Goal: Register for event/course

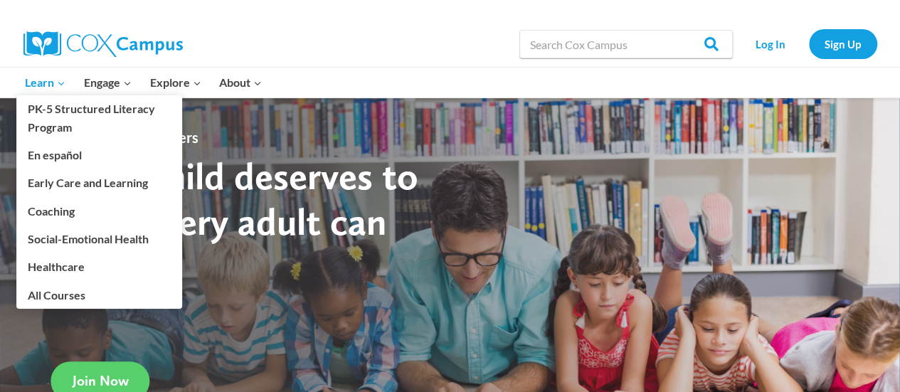
click at [51, 86] on span "Learn Expand" at bounding box center [45, 82] width 41 height 19
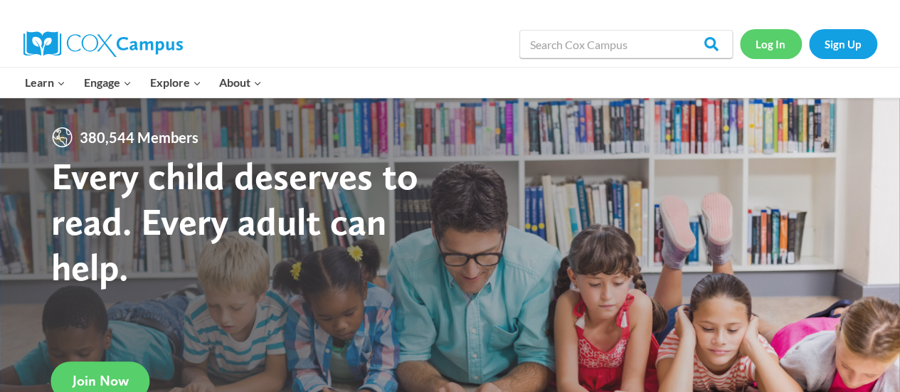
click at [764, 53] on link "Log In" at bounding box center [771, 43] width 62 height 29
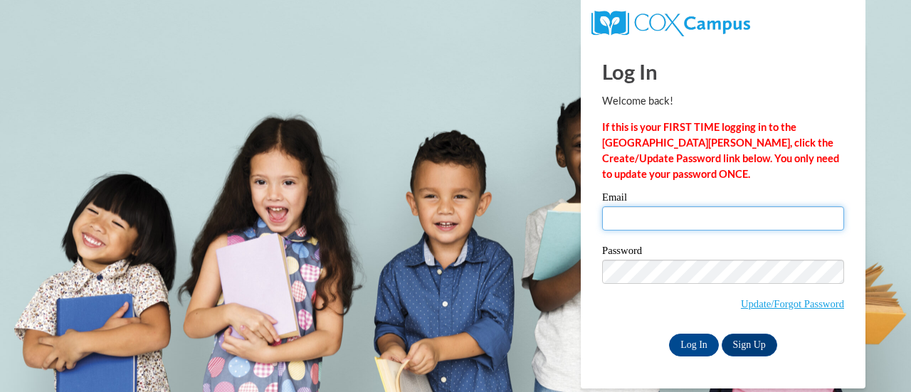
click at [620, 221] on input "Email" at bounding box center [723, 218] width 242 height 24
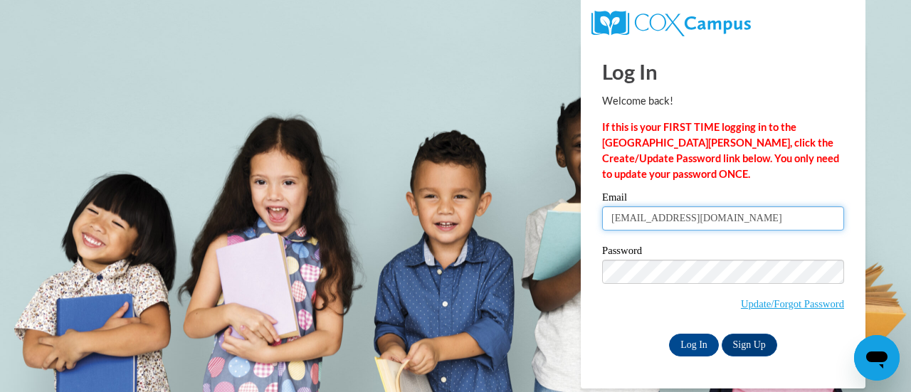
type input "[EMAIL_ADDRESS][DOMAIN_NAME]"
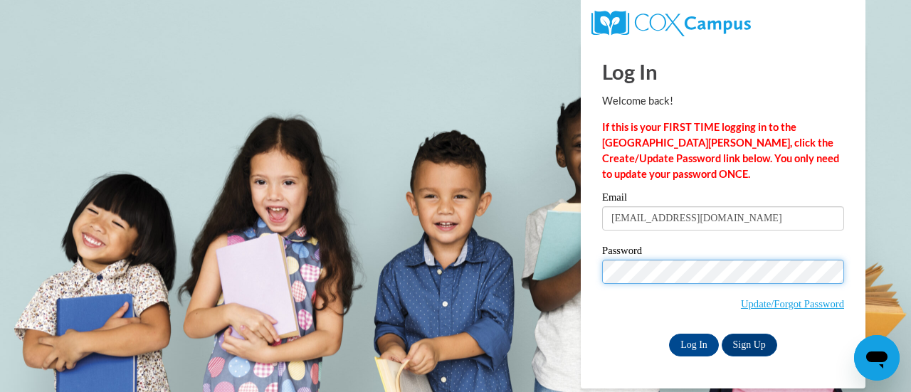
click at [669, 334] on input "Log In" at bounding box center [694, 345] width 50 height 23
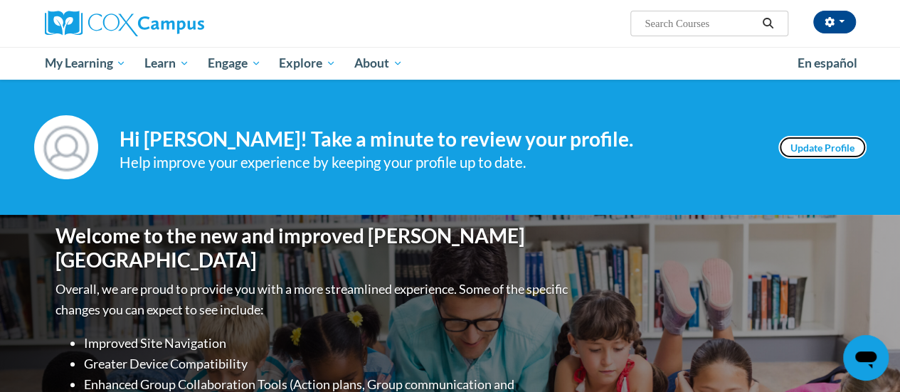
click at [788, 145] on link "Update Profile" at bounding box center [822, 147] width 88 height 23
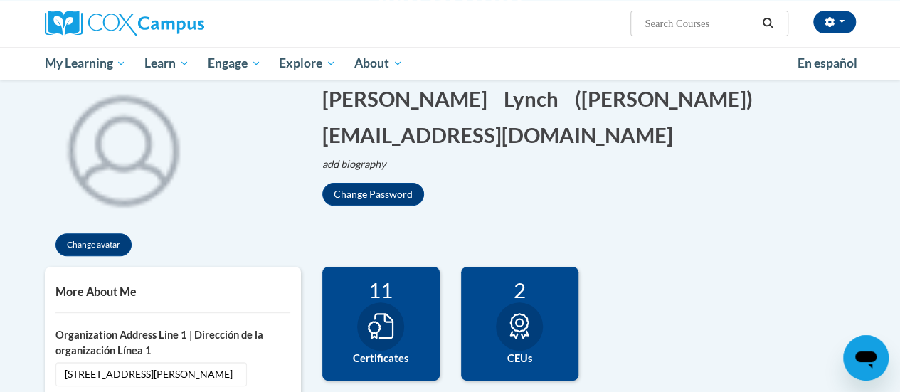
scroll to position [285, 0]
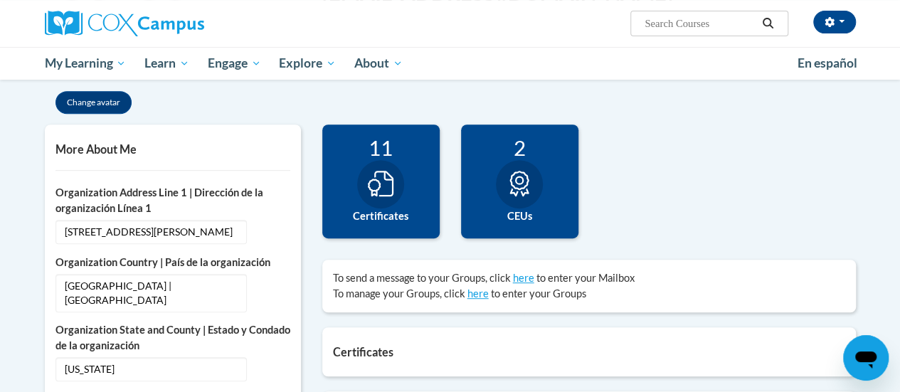
click at [374, 196] on div at bounding box center [380, 184] width 47 height 48
click at [373, 218] on label "Certificates" at bounding box center [381, 216] width 96 height 16
click at [390, 164] on div at bounding box center [380, 184] width 47 height 48
click at [380, 181] on icon at bounding box center [381, 184] width 26 height 26
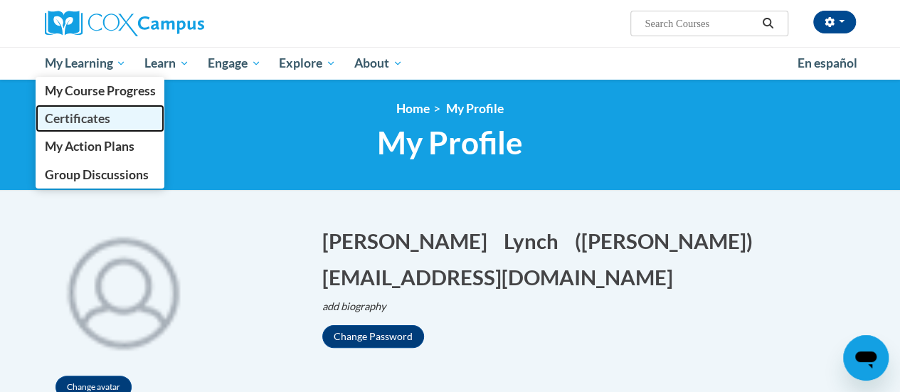
click at [112, 112] on link "Certificates" at bounding box center [101, 119] width 130 height 28
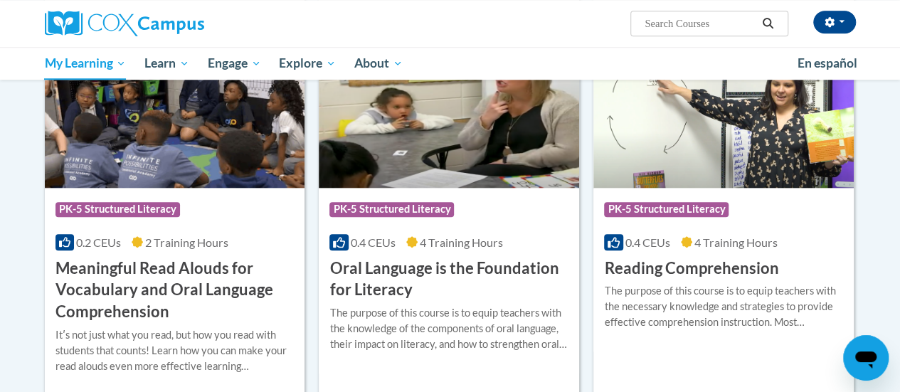
scroll to position [285, 0]
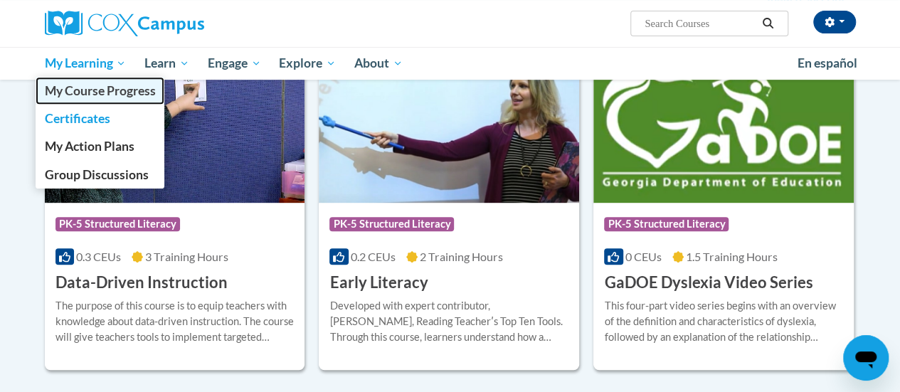
click at [128, 89] on span "My Course Progress" at bounding box center [99, 90] width 111 height 15
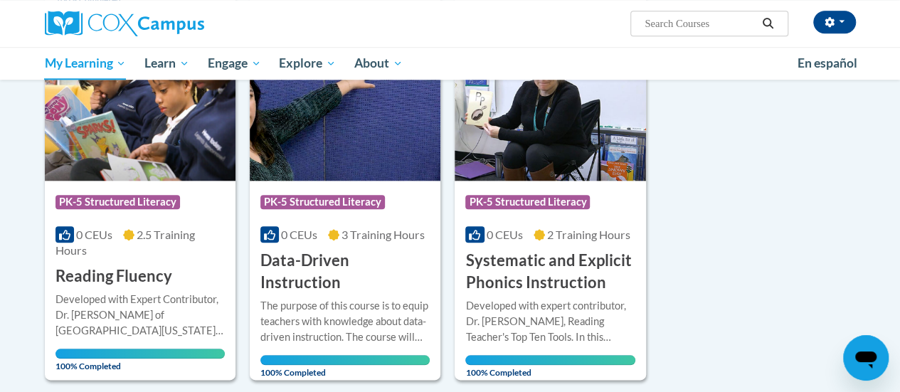
scroll to position [213, 0]
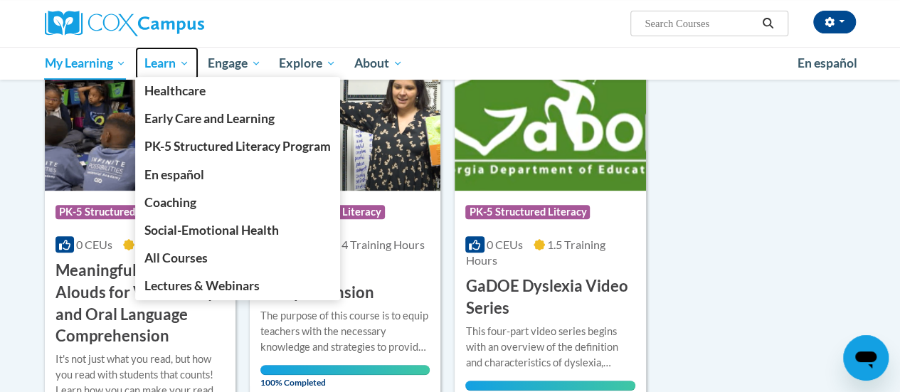
click at [154, 66] on span "Learn" at bounding box center [166, 63] width 45 height 17
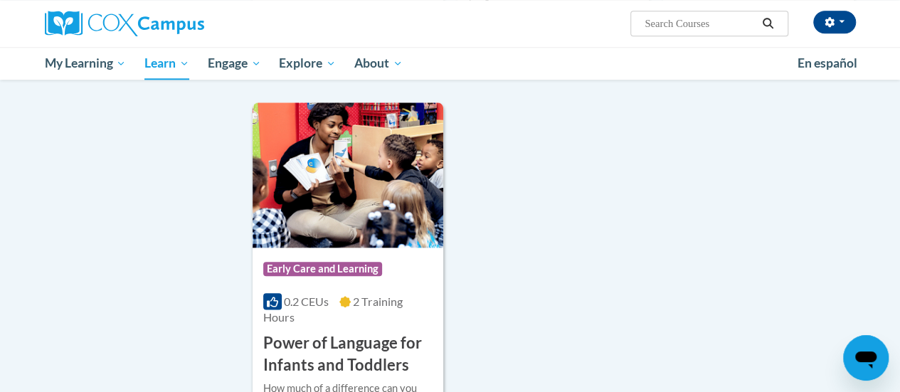
scroll to position [3629, 0]
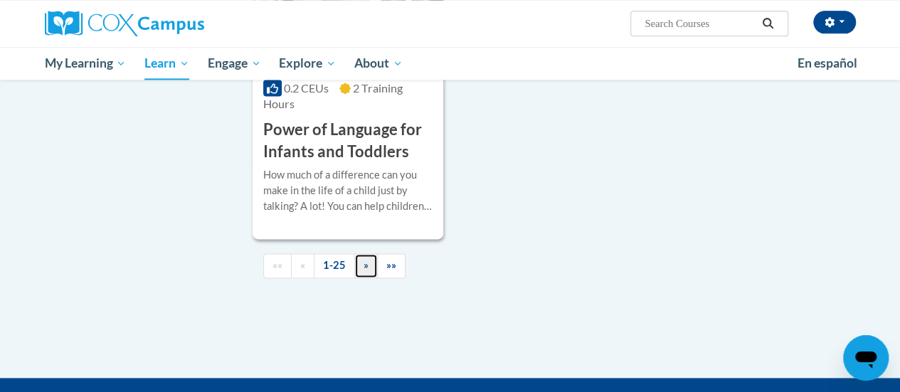
click at [371, 253] on link "»" at bounding box center [365, 265] width 23 height 25
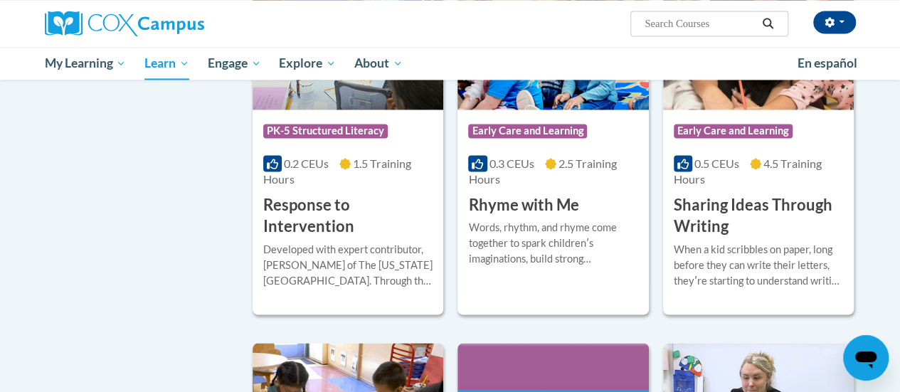
scroll to position [991, 0]
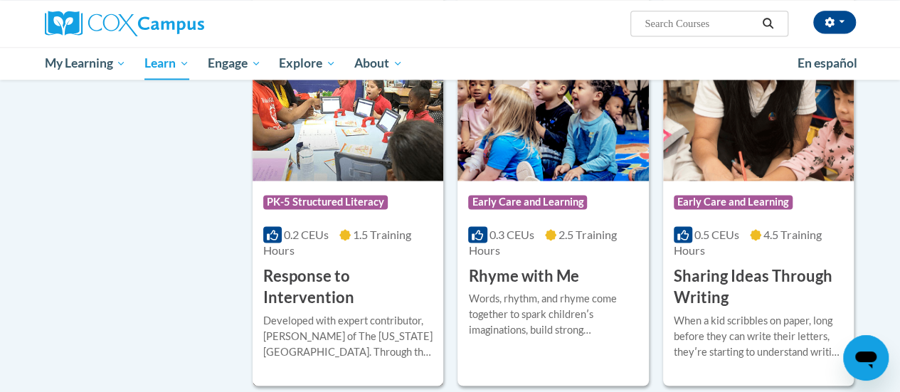
click at [363, 278] on h3 "Response to Intervention" at bounding box center [347, 287] width 169 height 44
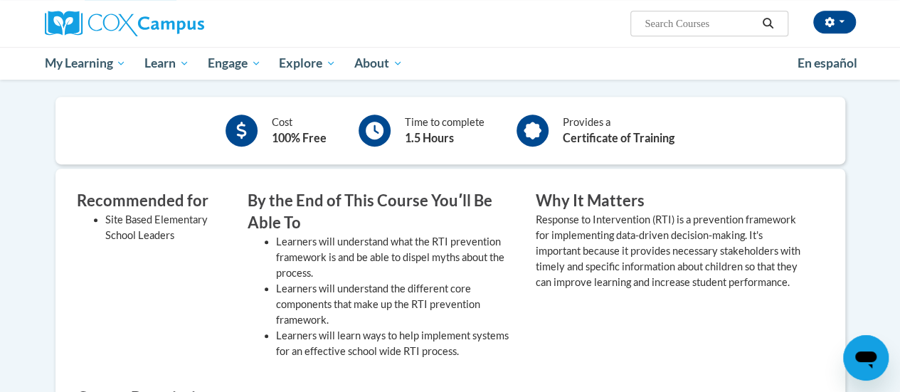
scroll to position [142, 0]
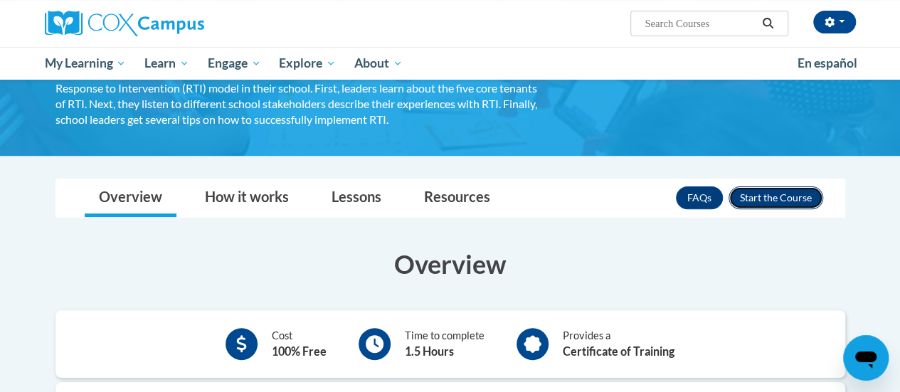
click at [773, 200] on button "Enroll" at bounding box center [776, 197] width 95 height 23
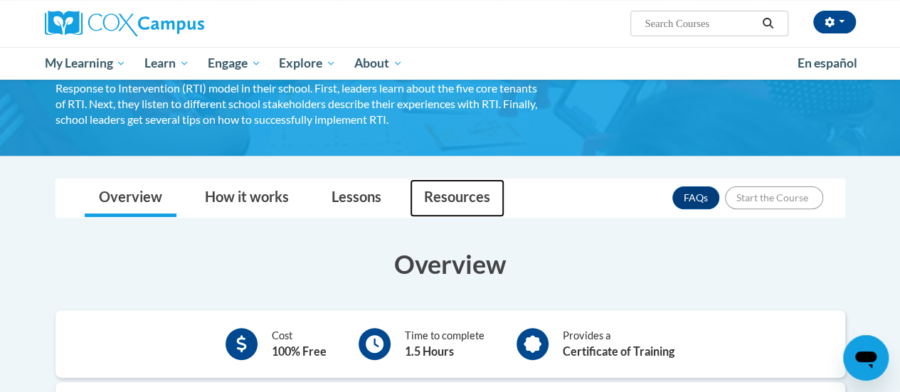
click at [470, 196] on link "Resources" at bounding box center [457, 198] width 95 height 38
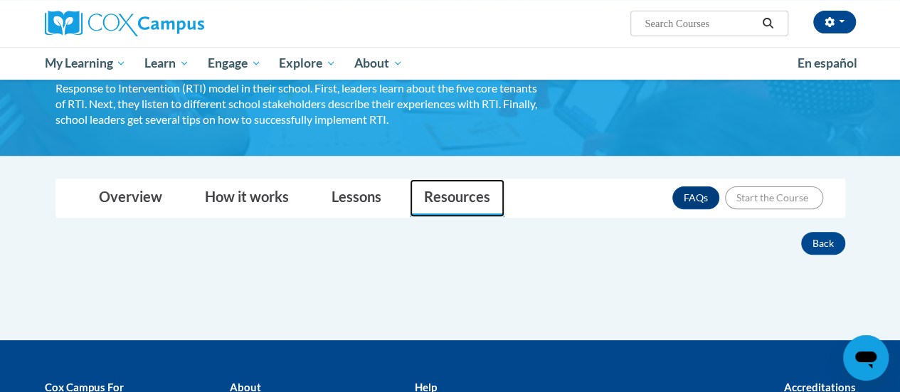
scroll to position [0, 0]
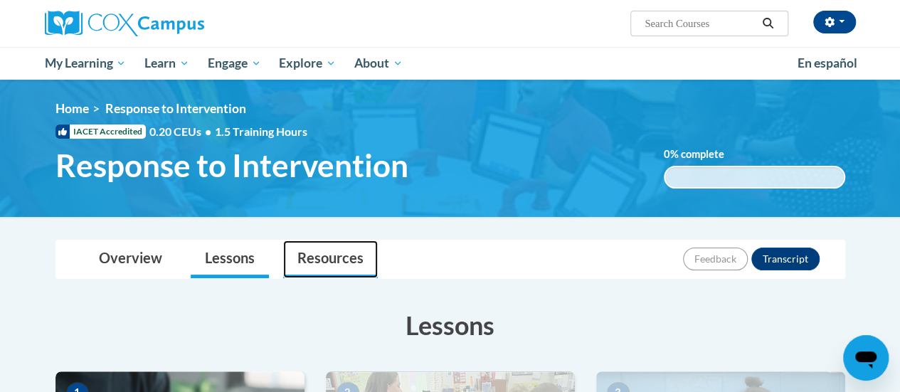
click at [335, 258] on link "Resources" at bounding box center [330, 260] width 95 height 38
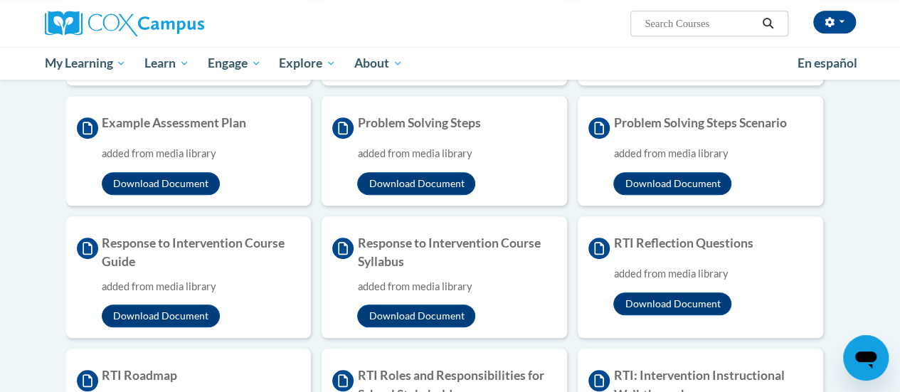
scroll to position [498, 0]
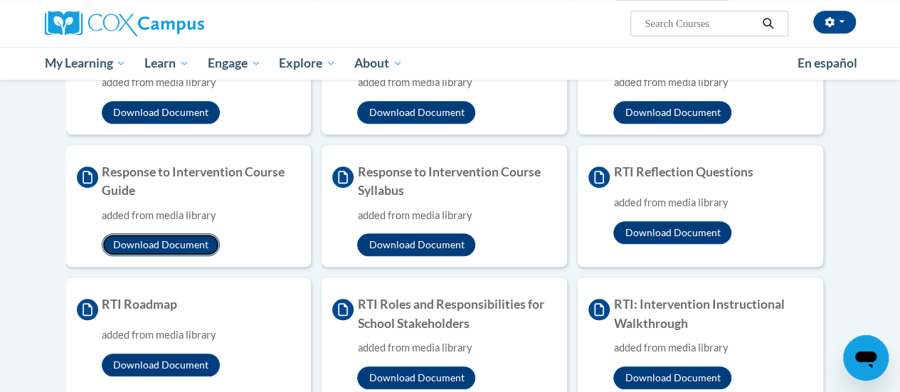
click at [191, 243] on button "Download Document" at bounding box center [161, 244] width 118 height 23
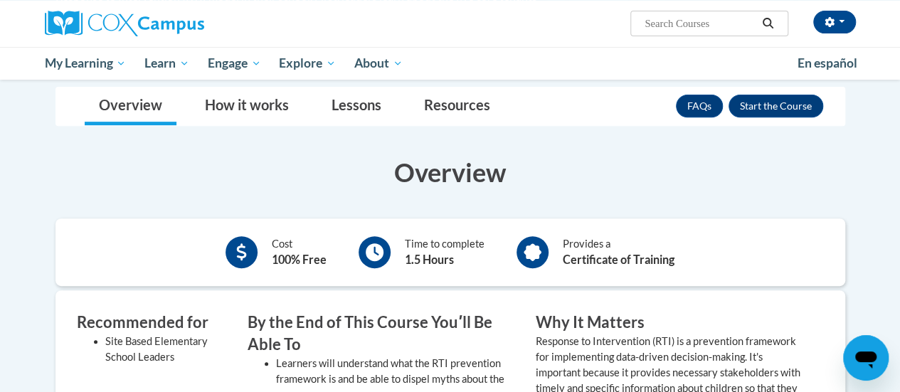
scroll to position [21, 0]
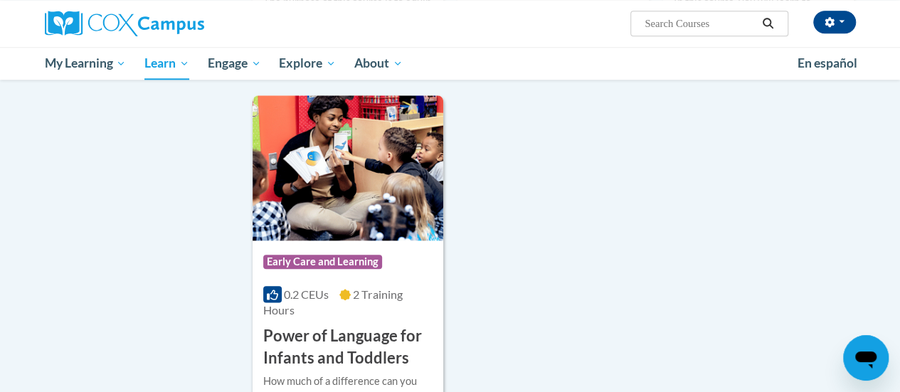
scroll to position [3494, 0]
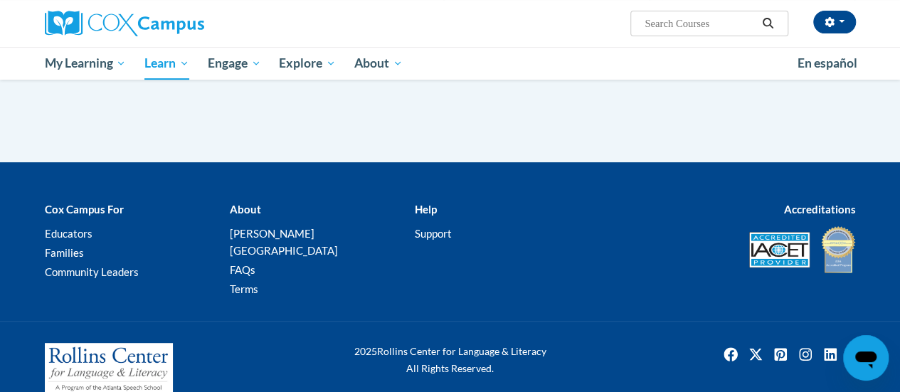
scroll to position [2627, 0]
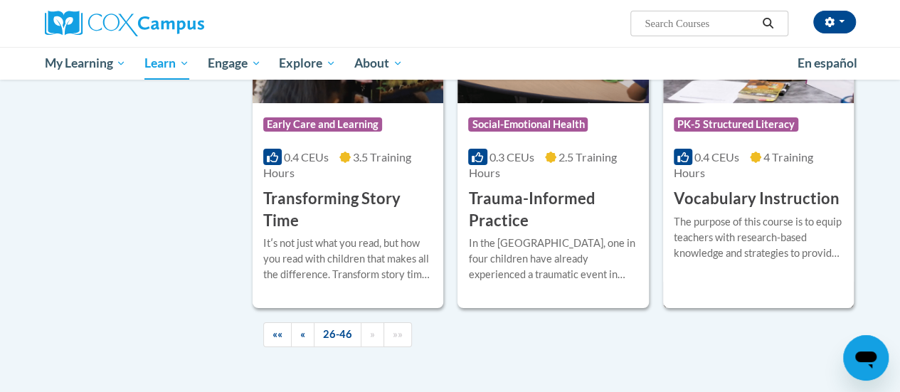
click at [751, 214] on div "The purpose of this course is to equip teachers with research-based knowledge a…" at bounding box center [758, 237] width 169 height 47
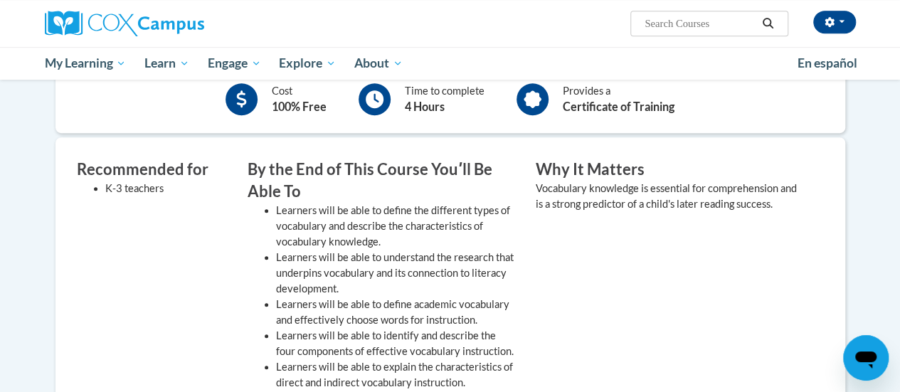
scroll to position [71, 0]
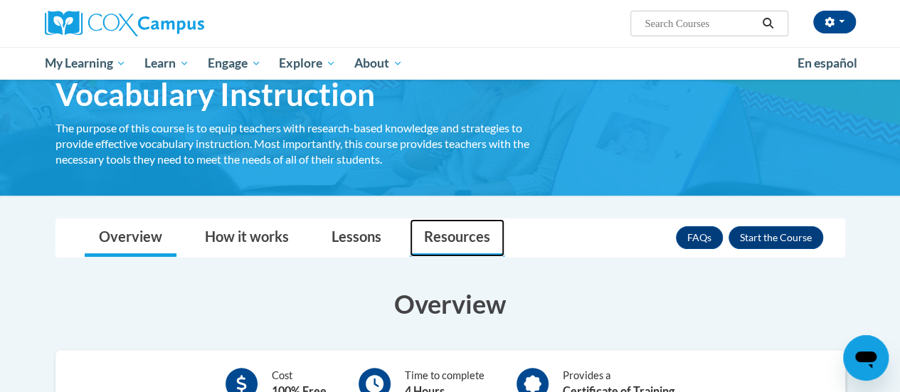
click at [434, 241] on link "Resources" at bounding box center [457, 238] width 95 height 38
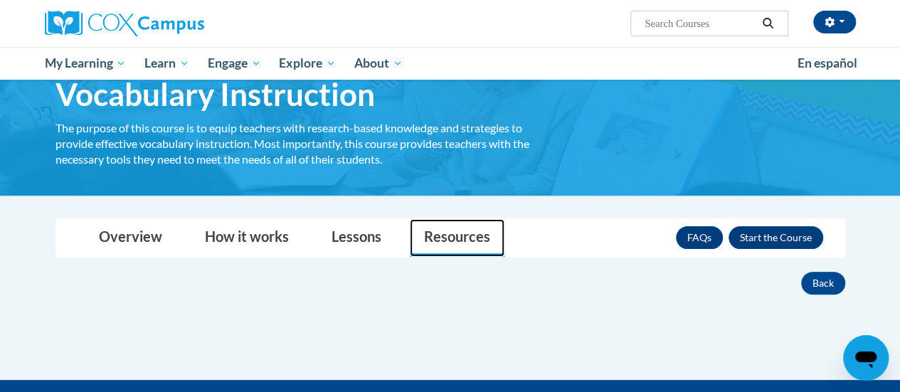
scroll to position [0, 0]
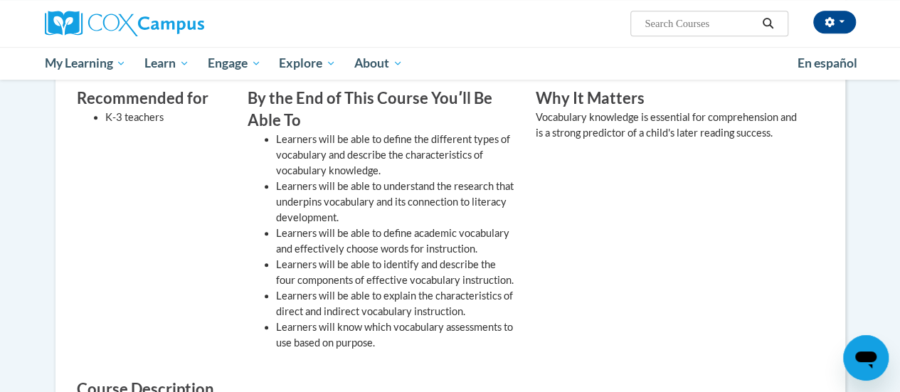
scroll to position [142, 0]
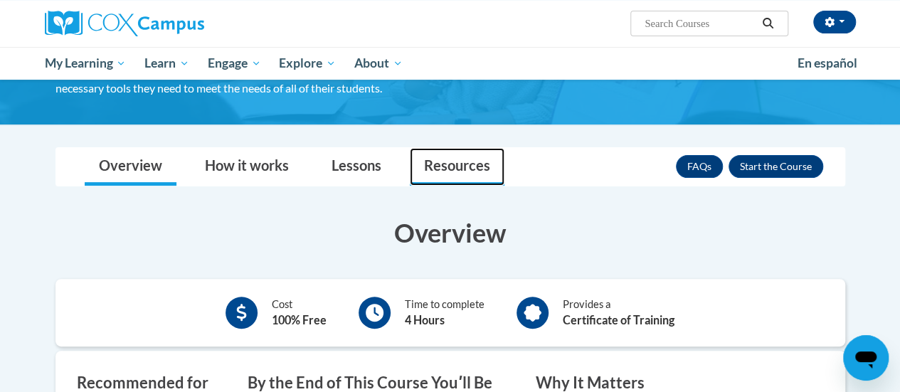
click at [457, 164] on link "Resources" at bounding box center [457, 167] width 95 height 38
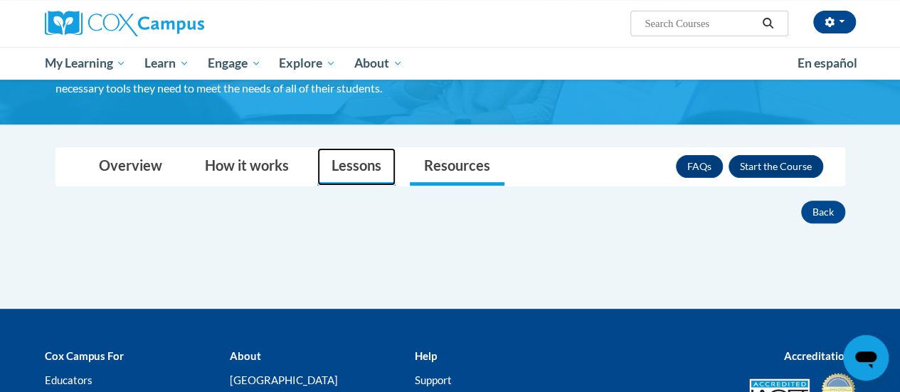
click at [356, 163] on link "Lessons" at bounding box center [356, 167] width 78 height 38
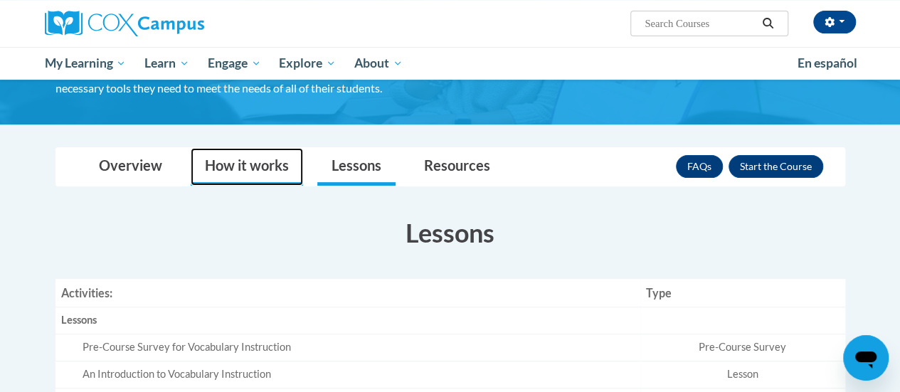
click at [246, 163] on link "How it works" at bounding box center [247, 167] width 112 height 38
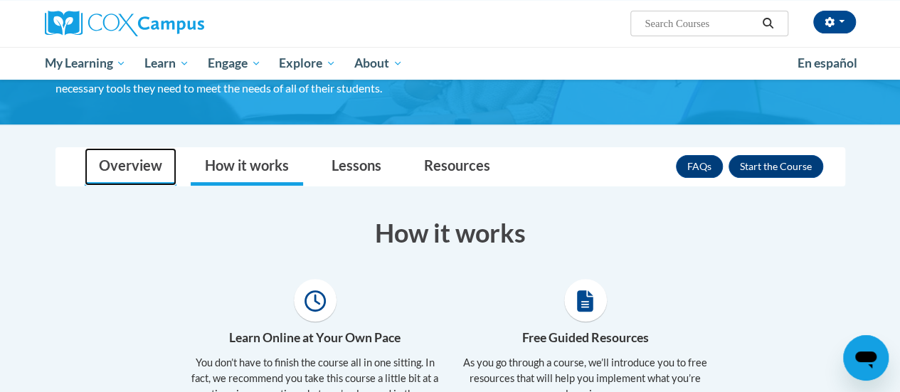
click at [130, 184] on link "Overview" at bounding box center [131, 167] width 92 height 38
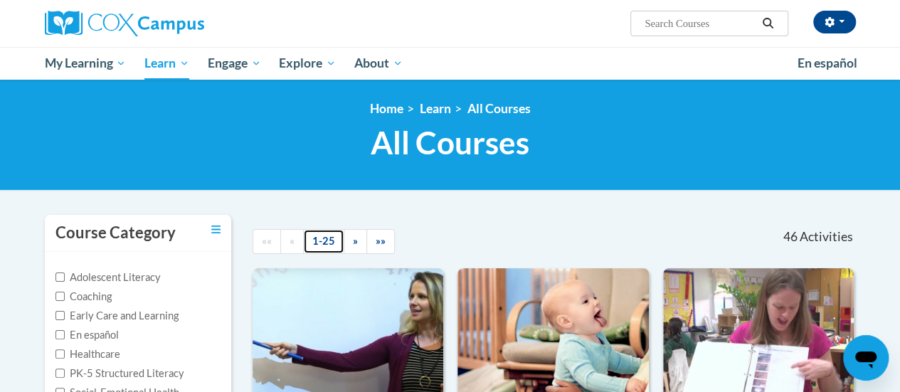
click at [316, 241] on link "1-25" at bounding box center [323, 241] width 41 height 25
click at [362, 242] on link "»" at bounding box center [355, 241] width 23 height 25
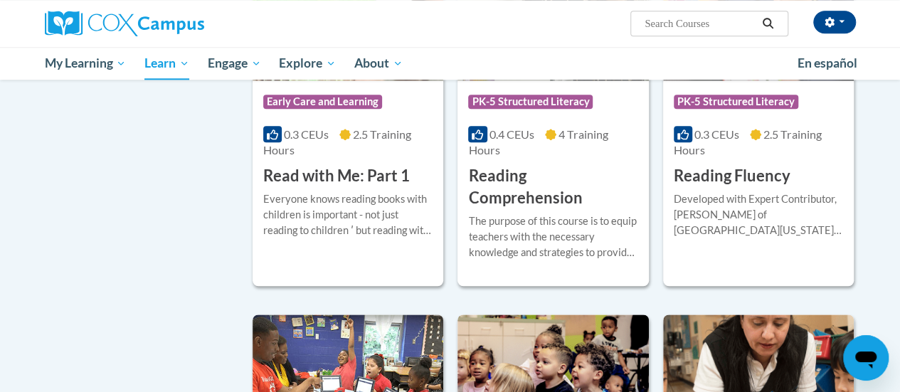
scroll to position [996, 0]
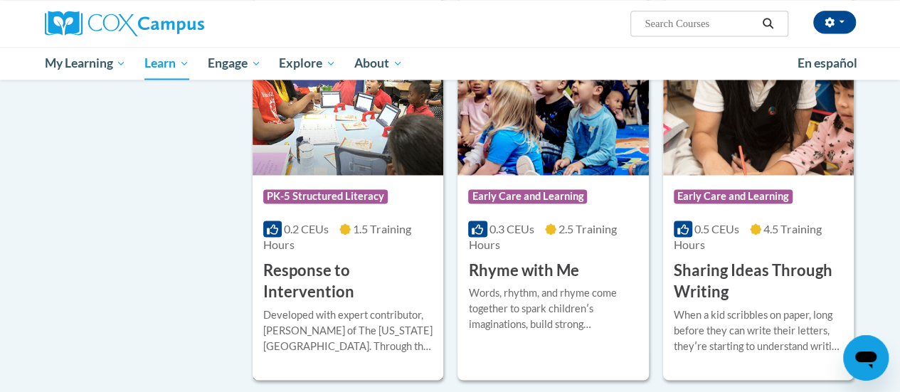
click at [353, 281] on h3 "Response to Intervention" at bounding box center [347, 282] width 169 height 44
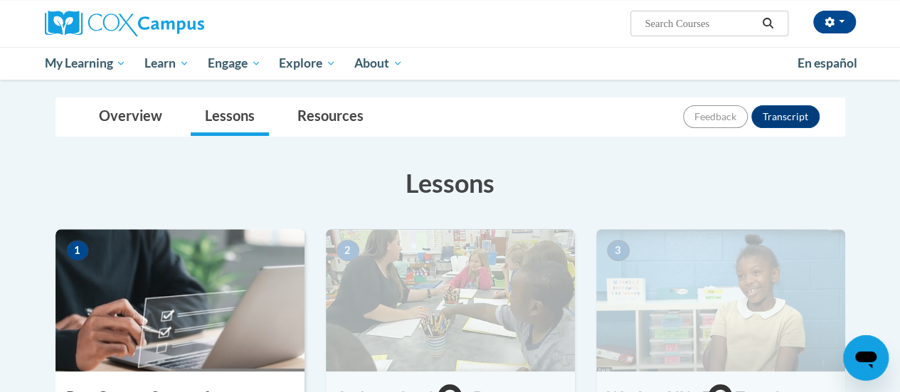
scroll to position [213, 0]
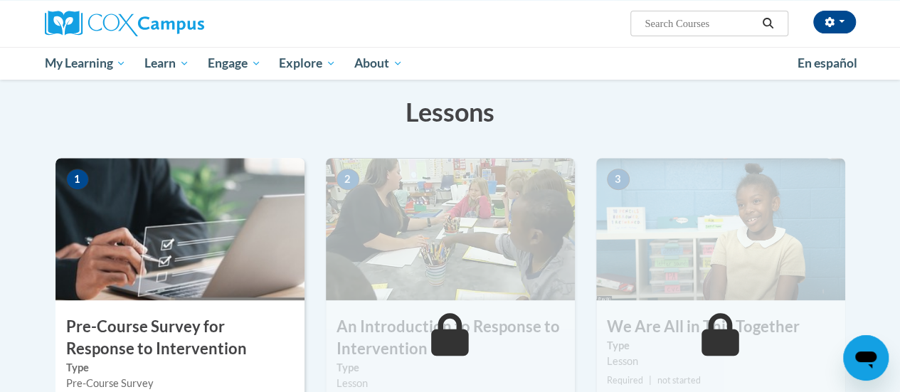
click at [111, 237] on img at bounding box center [180, 229] width 249 height 142
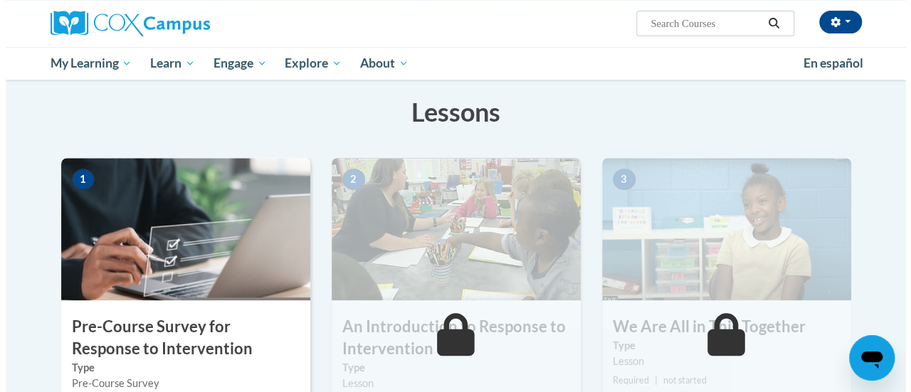
scroll to position [356, 0]
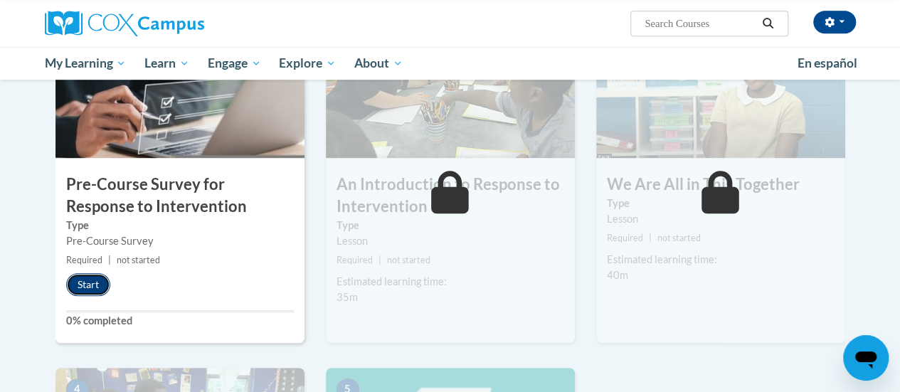
click at [86, 294] on button "Start" at bounding box center [88, 284] width 44 height 23
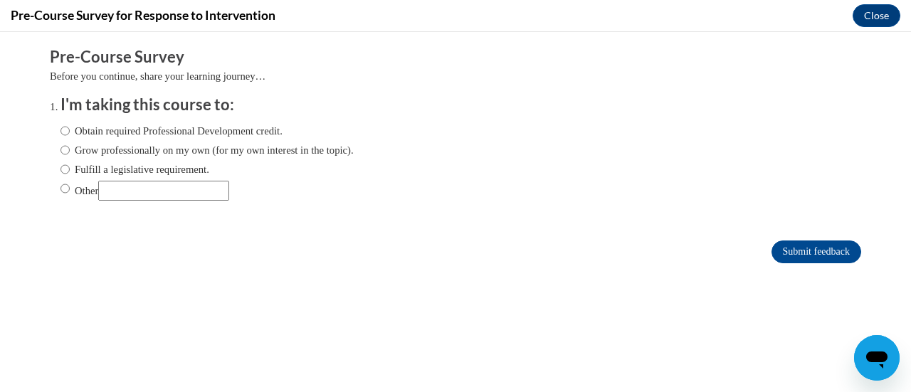
scroll to position [0, 0]
click at [125, 171] on label "Fulfill a legislative requirement." at bounding box center [134, 170] width 149 height 16
click at [70, 171] on input "Fulfill a legislative requirement." at bounding box center [64, 170] width 9 height 16
radio input "true"
click at [791, 248] on input "Submit feedback" at bounding box center [816, 252] width 90 height 23
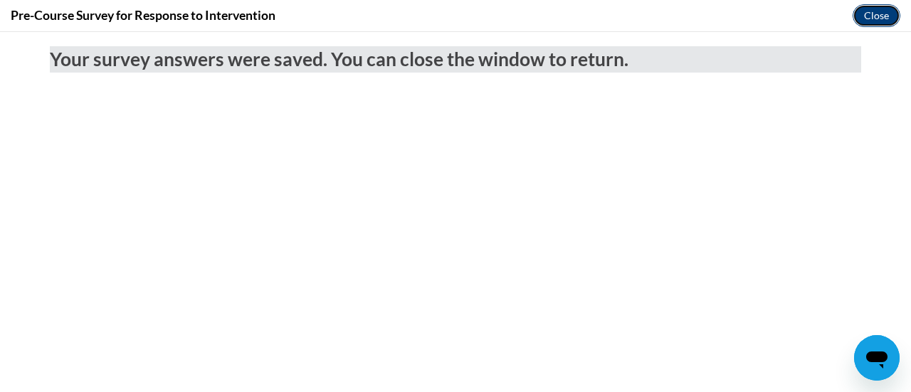
click at [869, 13] on button "Close" at bounding box center [876, 15] width 48 height 23
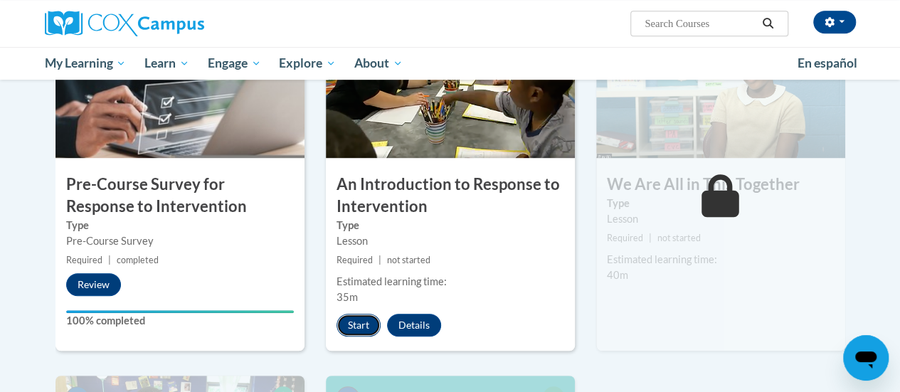
click at [358, 317] on button "Start" at bounding box center [359, 325] width 44 height 23
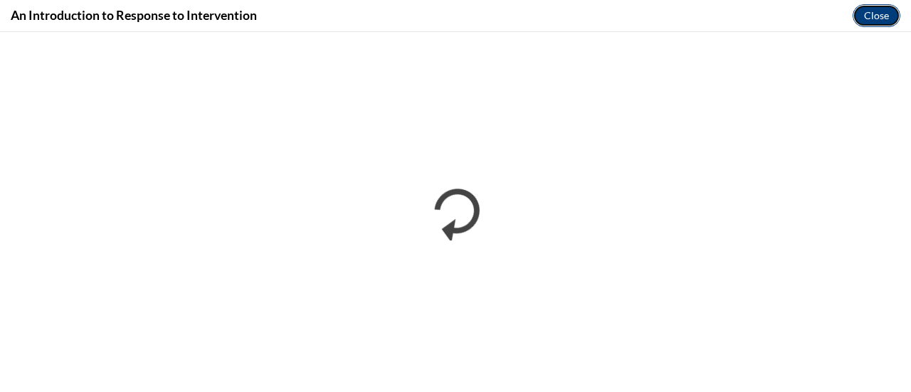
click at [891, 15] on button "Close" at bounding box center [876, 15] width 48 height 23
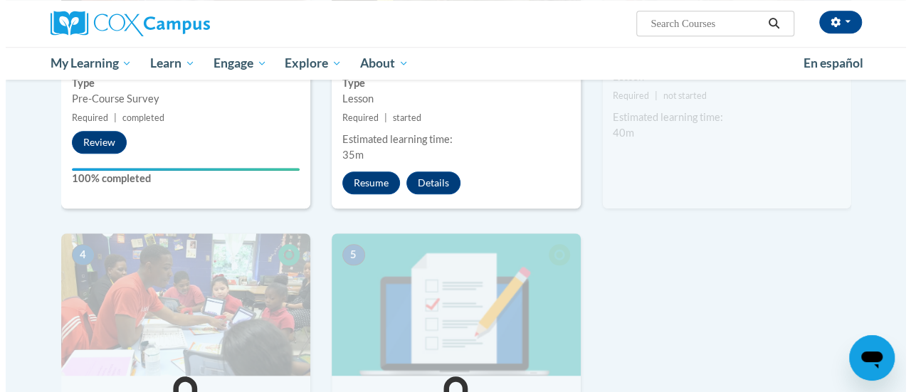
scroll to position [427, 0]
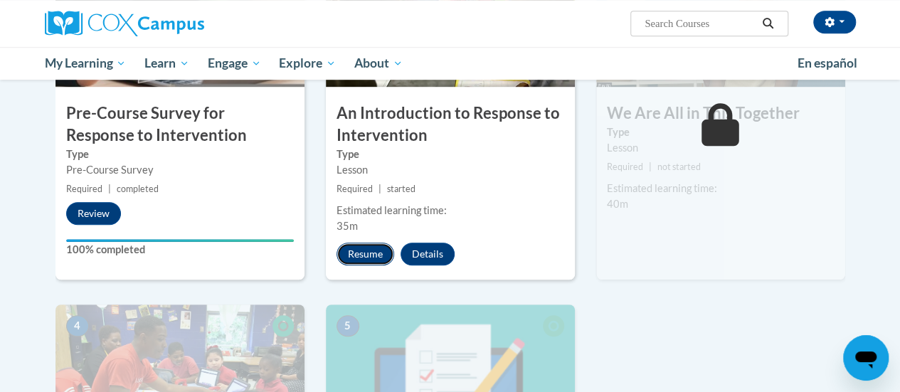
click at [374, 252] on button "Resume" at bounding box center [366, 254] width 58 height 23
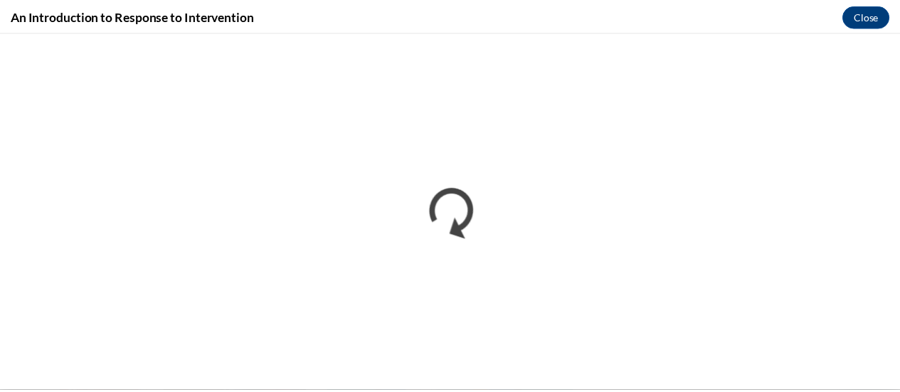
scroll to position [0, 0]
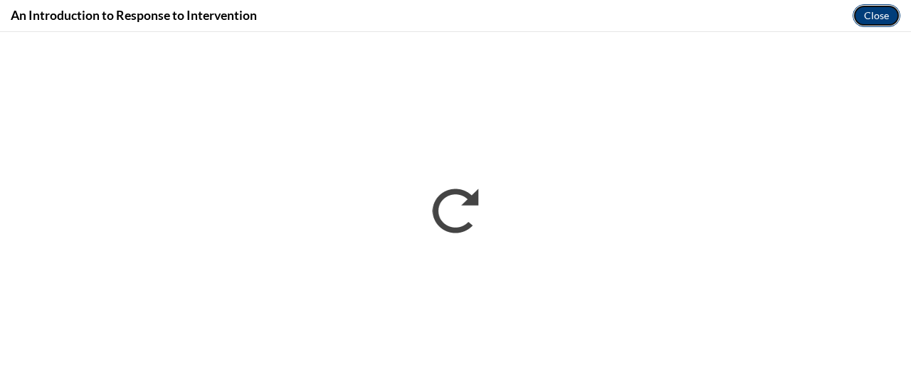
click at [875, 19] on button "Close" at bounding box center [876, 15] width 48 height 23
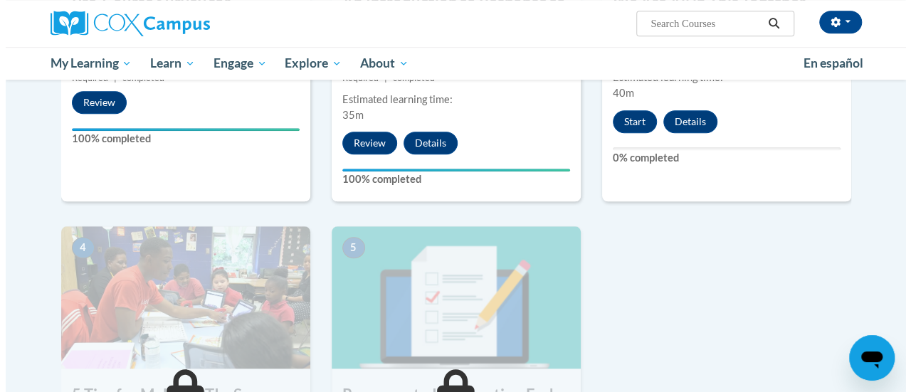
scroll to position [324, 0]
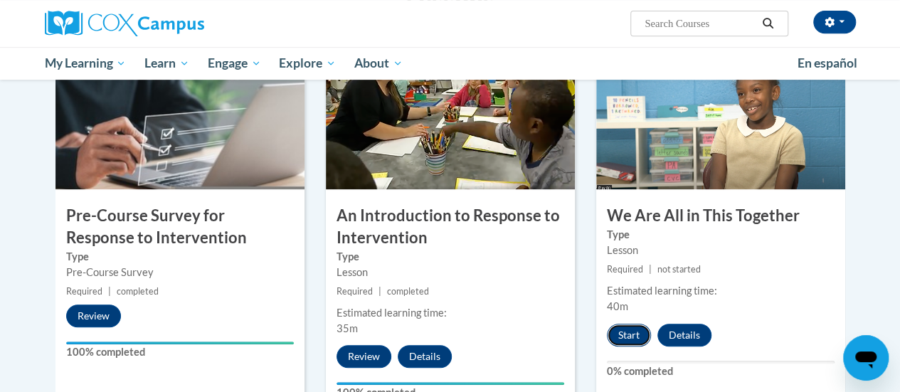
click at [638, 341] on button "Start" at bounding box center [629, 335] width 44 height 23
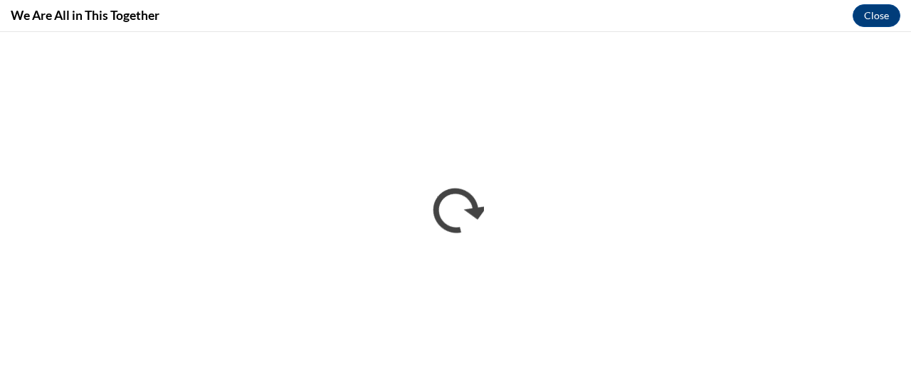
scroll to position [0, 0]
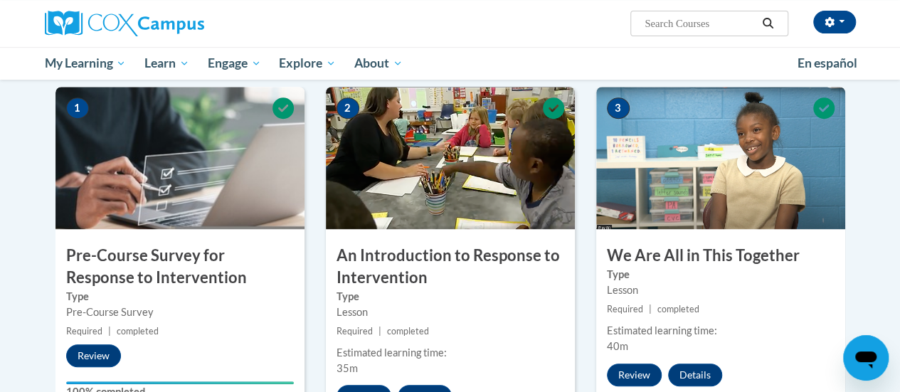
scroll to position [569, 0]
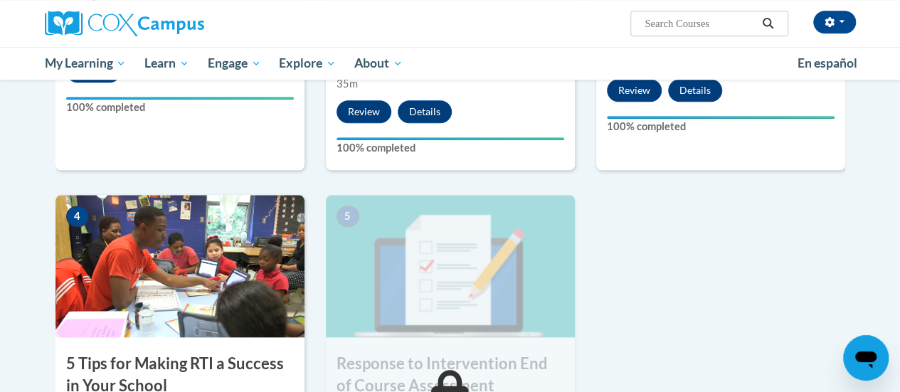
click at [199, 280] on img at bounding box center [180, 266] width 249 height 142
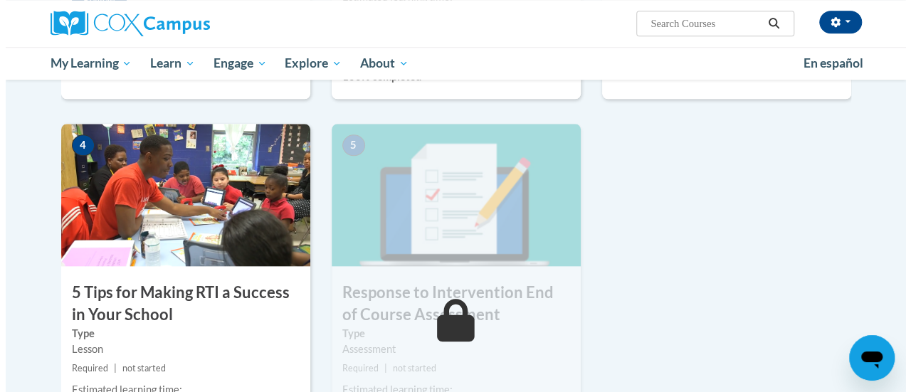
scroll to position [783, 0]
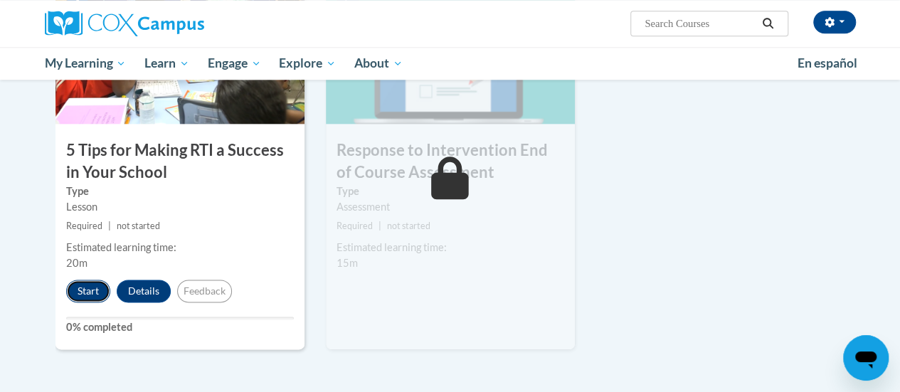
click at [85, 297] on button "Start" at bounding box center [88, 291] width 44 height 23
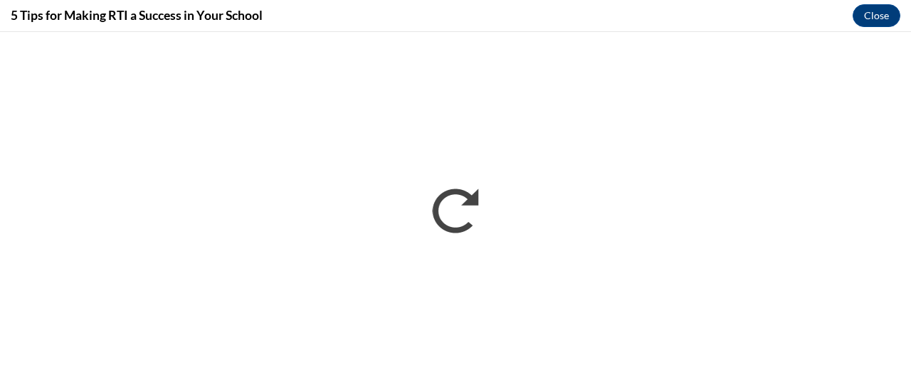
scroll to position [0, 0]
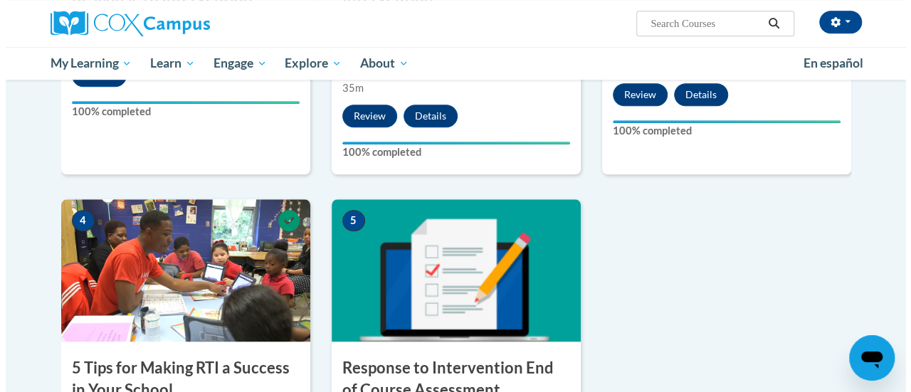
scroll to position [778, 0]
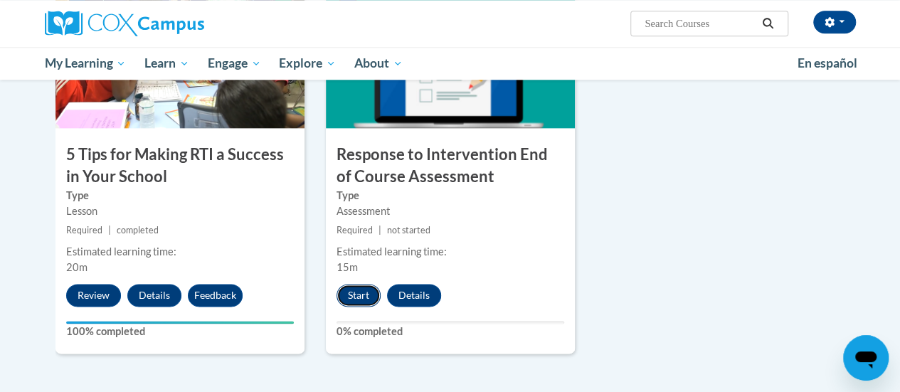
click at [353, 288] on button "Start" at bounding box center [359, 295] width 44 height 23
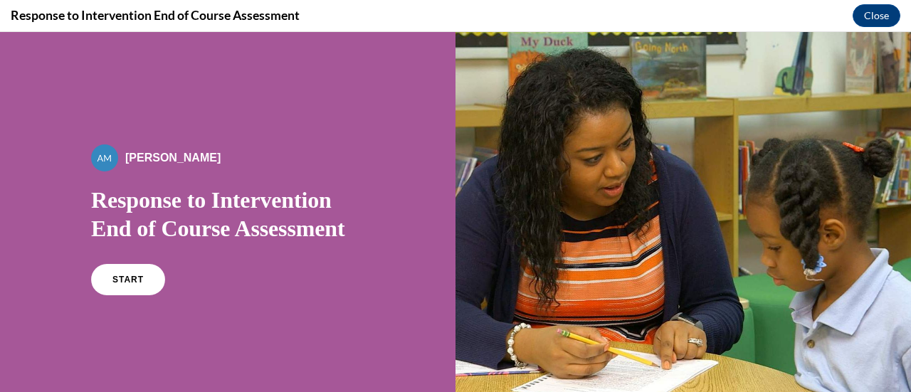
scroll to position [0, 0]
click at [118, 281] on span "START" at bounding box center [128, 280] width 33 height 11
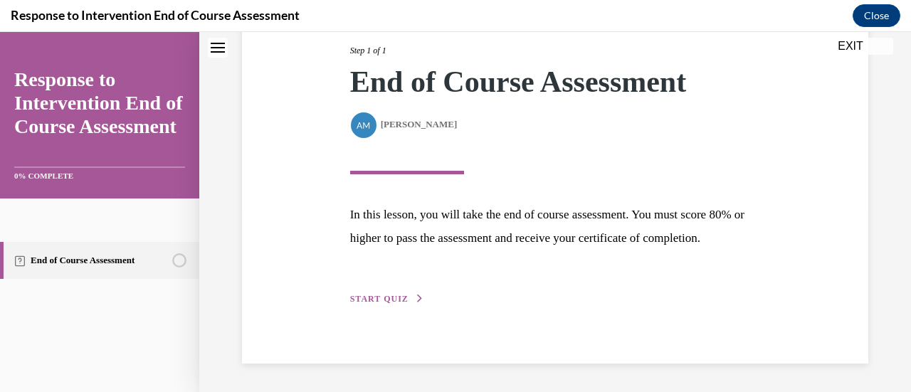
click at [395, 299] on span "START QUIZ" at bounding box center [379, 299] width 58 height 10
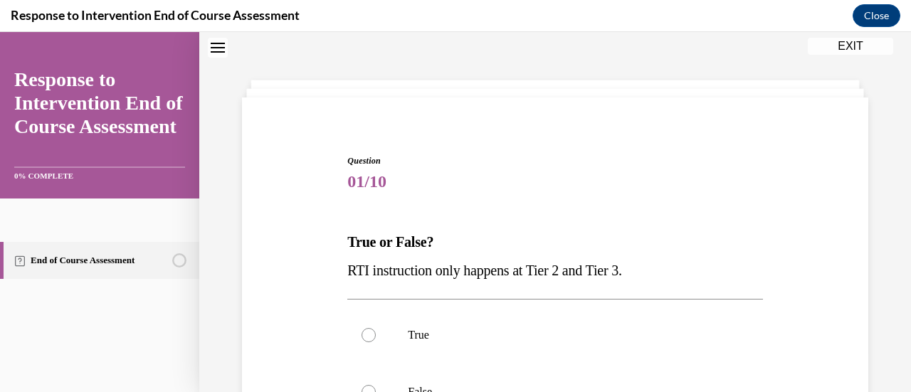
scroll to position [115, 0]
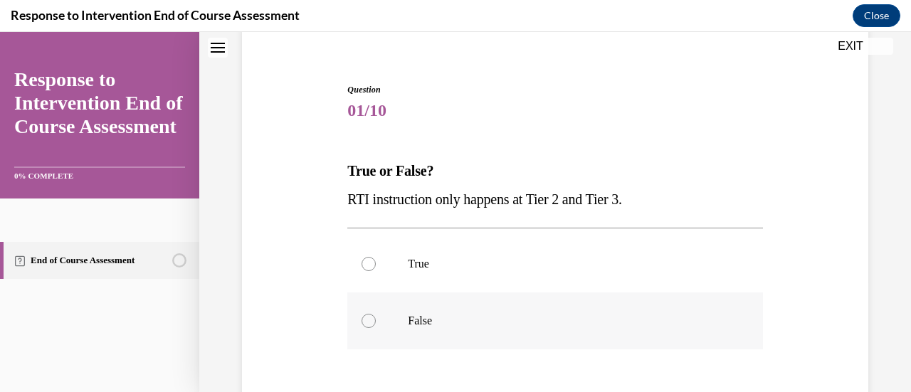
click at [484, 320] on p "False" at bounding box center [567, 321] width 319 height 14
click at [376, 320] on input "False" at bounding box center [368, 321] width 14 height 14
radio input "true"
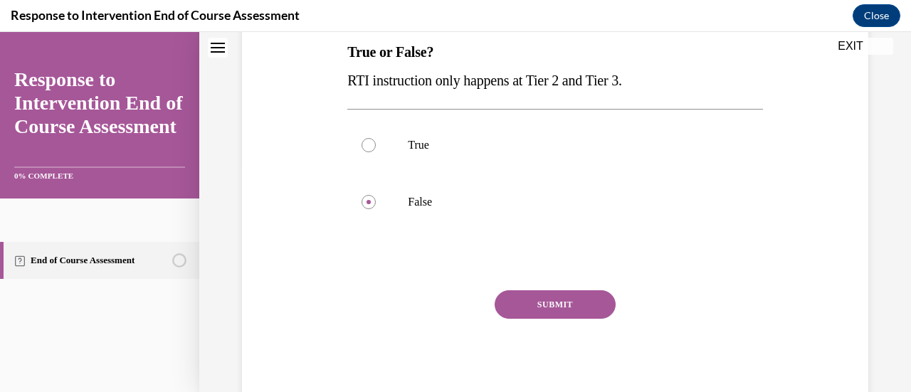
click at [518, 296] on button "SUBMIT" at bounding box center [555, 304] width 121 height 28
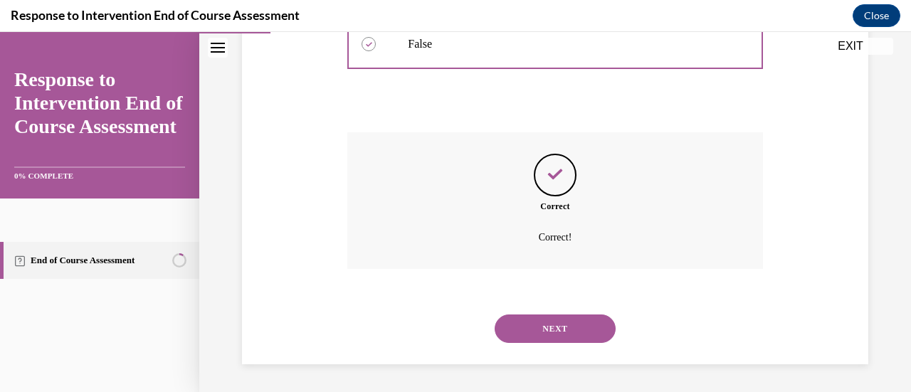
drag, startPoint x: 559, startPoint y: 328, endPoint x: 641, endPoint y: 344, distance: 83.3
click at [561, 328] on button "NEXT" at bounding box center [555, 329] width 121 height 28
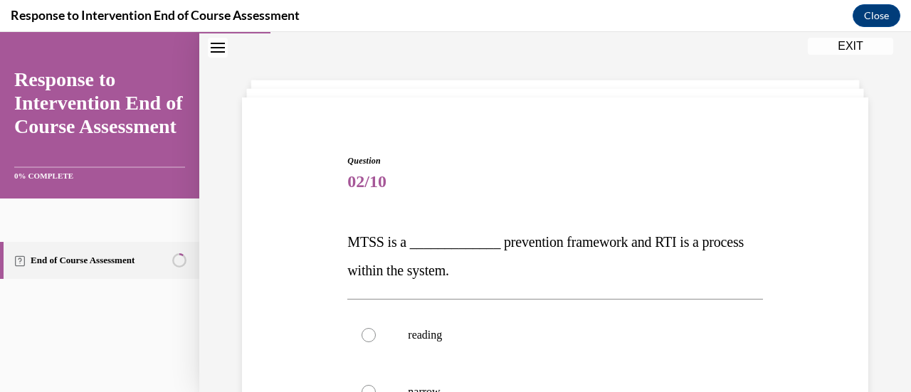
scroll to position [186, 0]
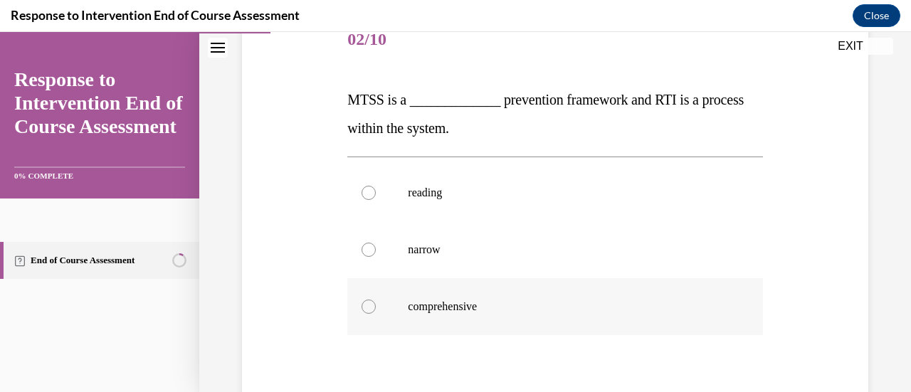
click at [454, 300] on p "comprehensive" at bounding box center [567, 307] width 319 height 14
click at [376, 300] on input "comprehensive" at bounding box center [368, 307] width 14 height 14
radio input "true"
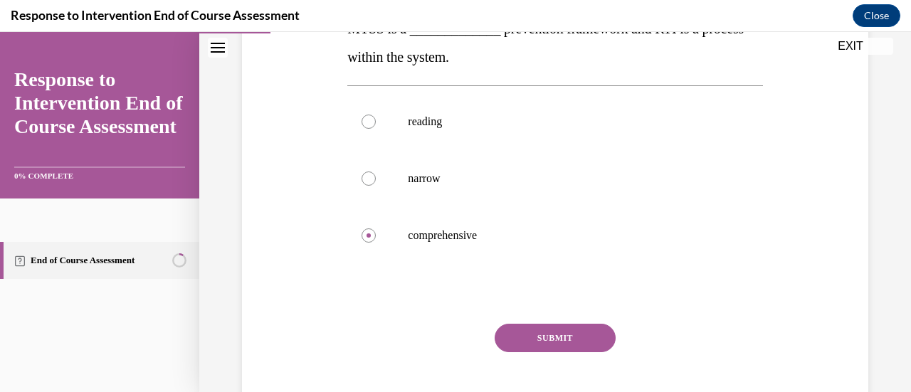
click at [550, 340] on button "SUBMIT" at bounding box center [555, 338] width 121 height 28
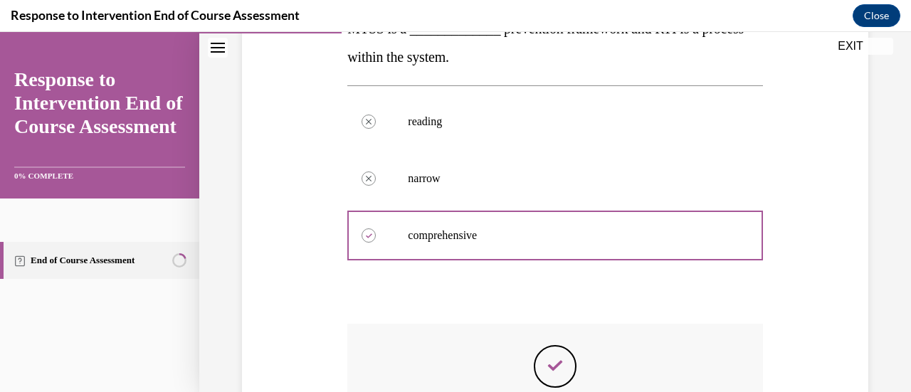
scroll to position [448, 0]
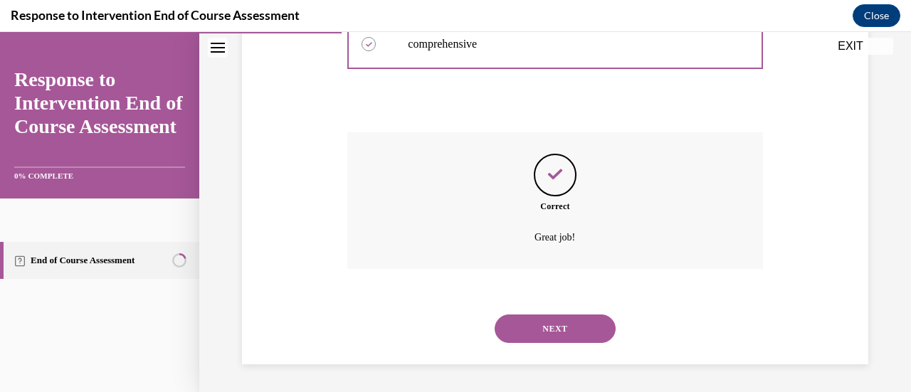
click at [561, 315] on div "NEXT" at bounding box center [554, 328] width 415 height 57
click at [561, 321] on button "NEXT" at bounding box center [555, 329] width 121 height 28
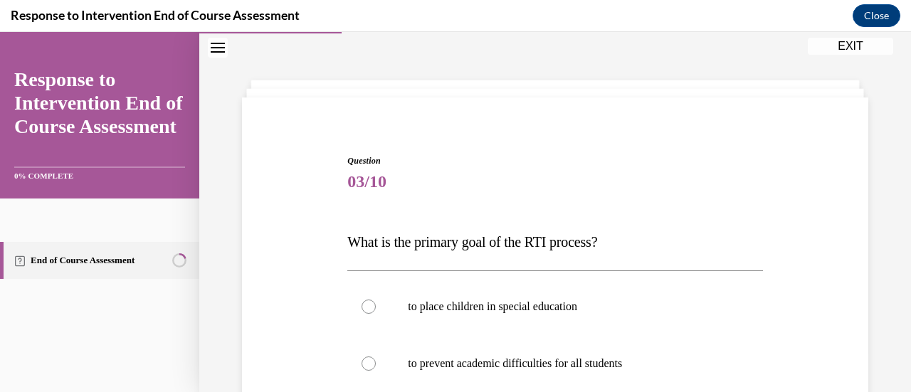
scroll to position [186, 0]
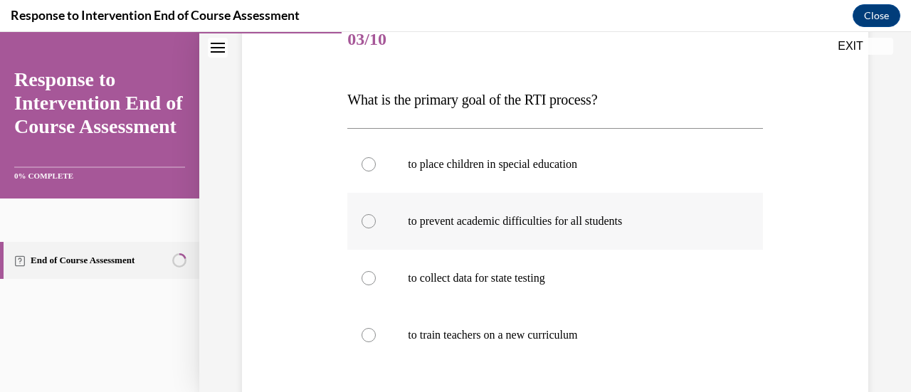
click at [630, 231] on label "to prevent academic difficulties for all students" at bounding box center [554, 221] width 415 height 57
click at [376, 228] on input "to prevent academic difficulties for all students" at bounding box center [368, 221] width 14 height 14
radio input "true"
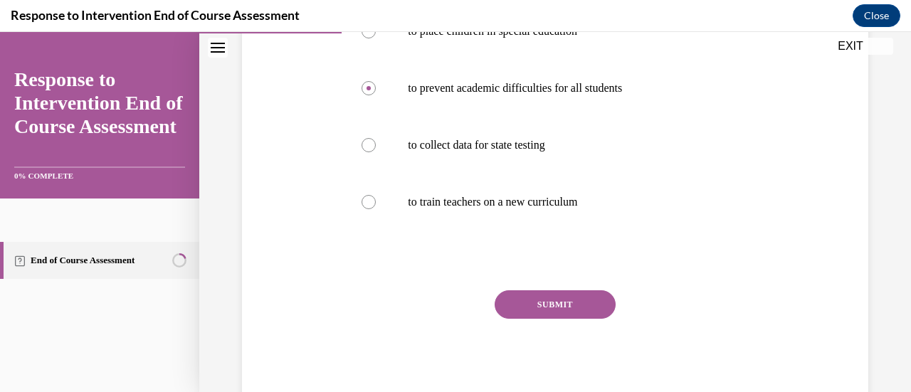
click at [558, 307] on button "SUBMIT" at bounding box center [555, 304] width 121 height 28
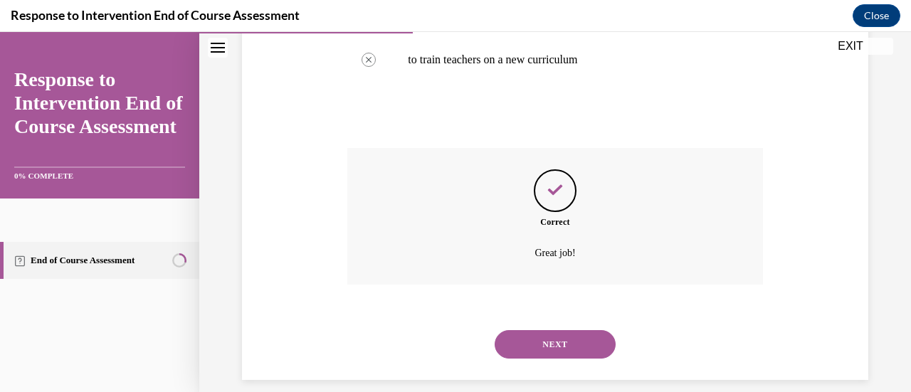
click at [548, 339] on button "NEXT" at bounding box center [555, 344] width 121 height 28
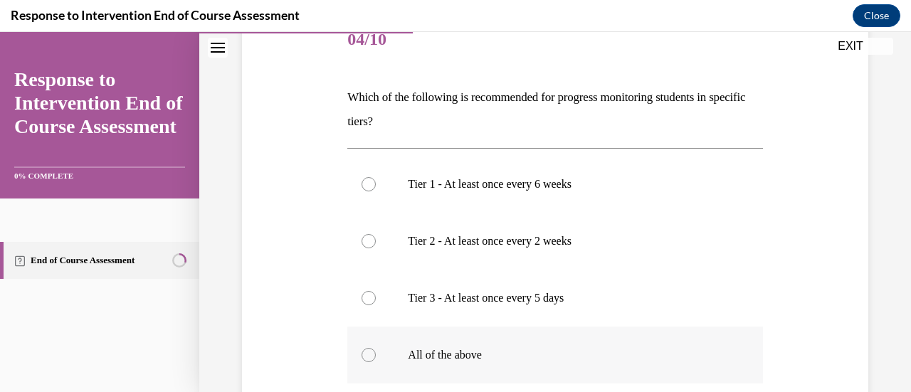
drag, startPoint x: 433, startPoint y: 363, endPoint x: 439, endPoint y: 352, distance: 12.4
click at [433, 361] on label "All of the above" at bounding box center [554, 355] width 415 height 57
click at [376, 361] on input "All of the above" at bounding box center [368, 355] width 14 height 14
radio input "true"
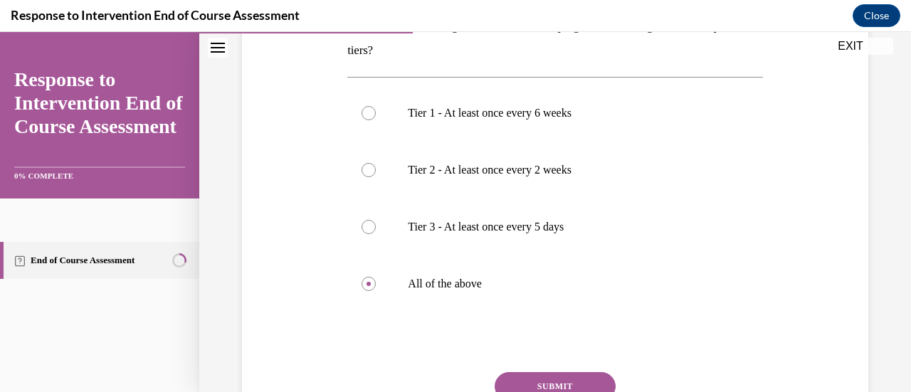
click at [537, 386] on button "SUBMIT" at bounding box center [555, 386] width 121 height 28
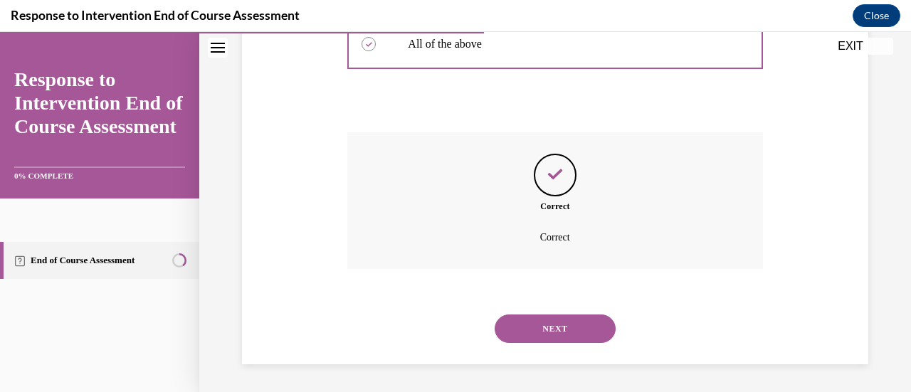
click at [581, 329] on button "NEXT" at bounding box center [555, 329] width 121 height 28
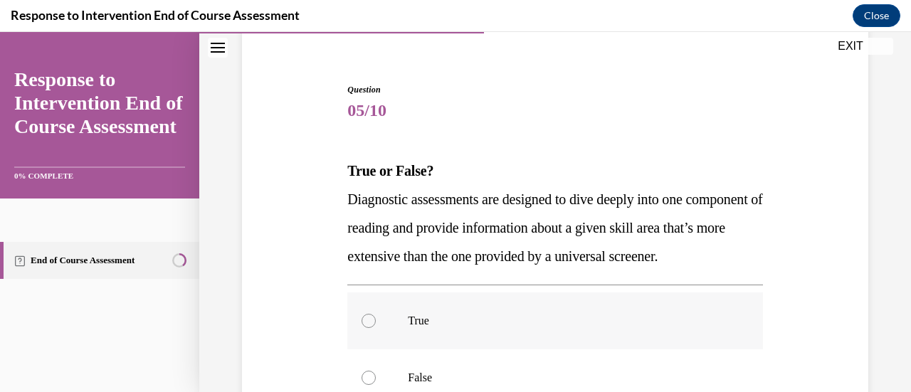
scroll to position [186, 0]
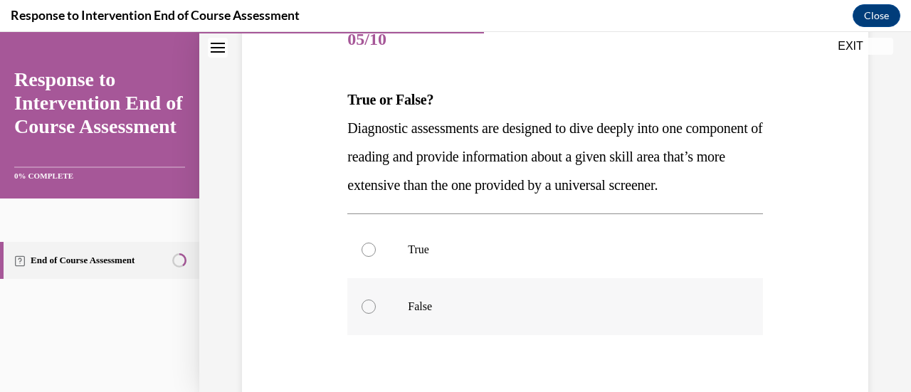
click at [370, 314] on div at bounding box center [368, 307] width 14 height 14
click at [370, 314] on input "False" at bounding box center [368, 307] width 14 height 14
radio input "true"
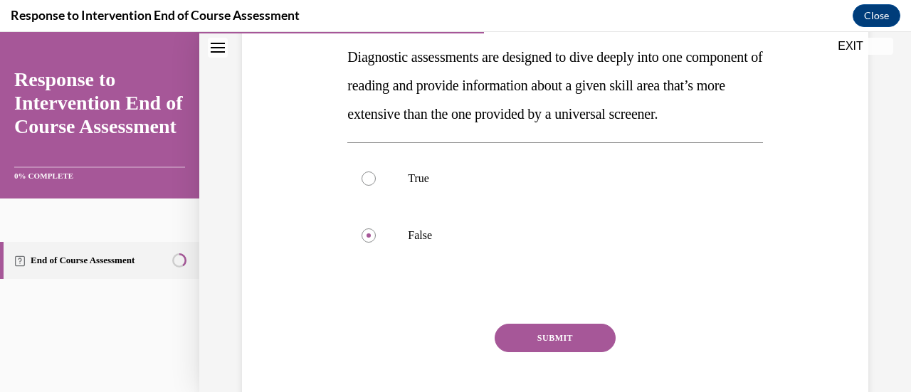
click at [556, 352] on button "SUBMIT" at bounding box center [555, 338] width 121 height 28
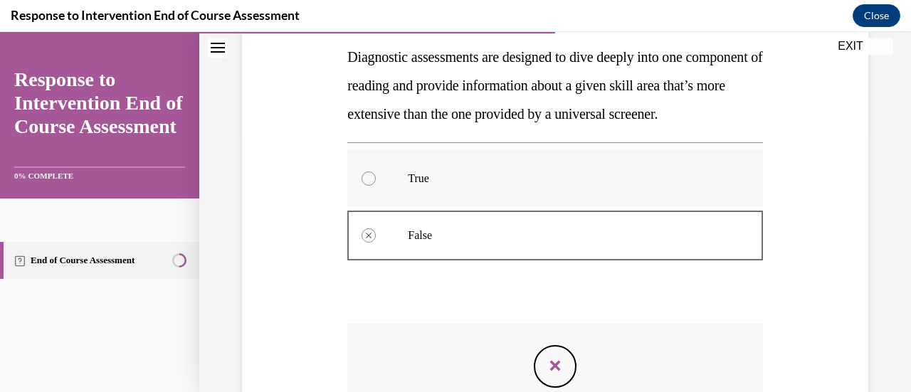
click at [584, 186] on p "True" at bounding box center [567, 178] width 319 height 14
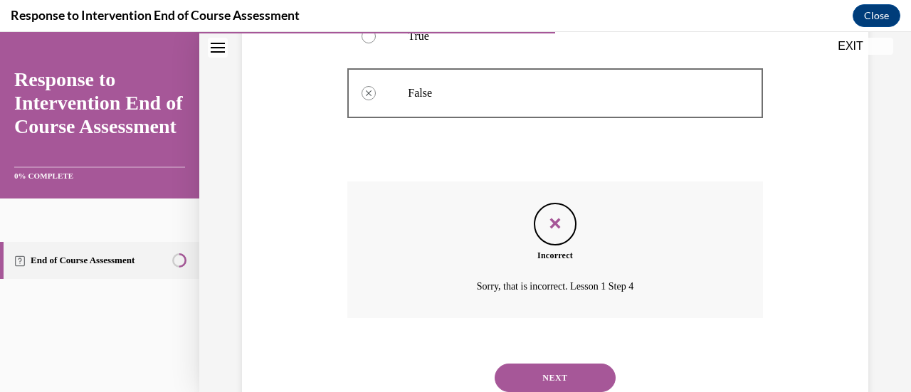
scroll to position [470, 0]
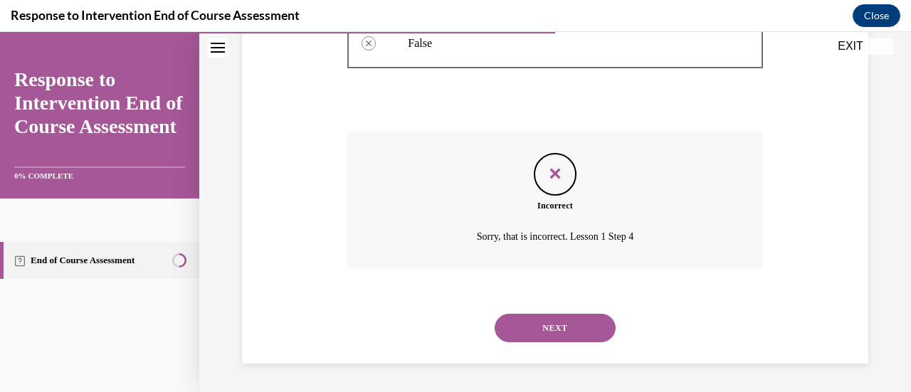
click at [556, 331] on button "NEXT" at bounding box center [555, 328] width 121 height 28
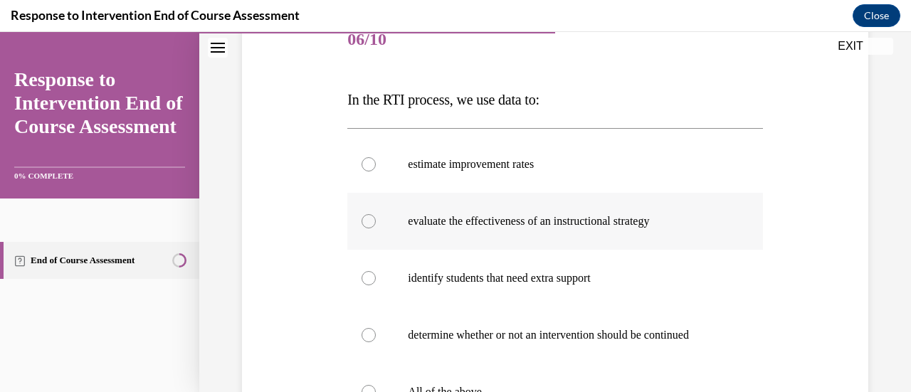
scroll to position [257, 0]
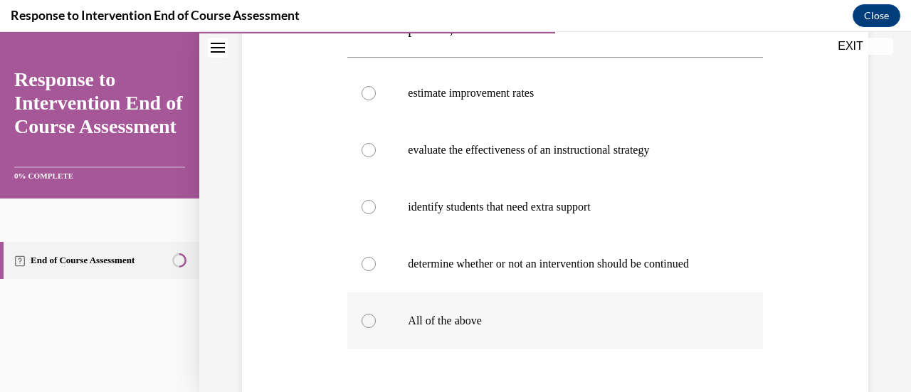
click at [467, 323] on p "All of the above" at bounding box center [567, 321] width 319 height 14
click at [376, 323] on input "All of the above" at bounding box center [368, 321] width 14 height 14
radio input "true"
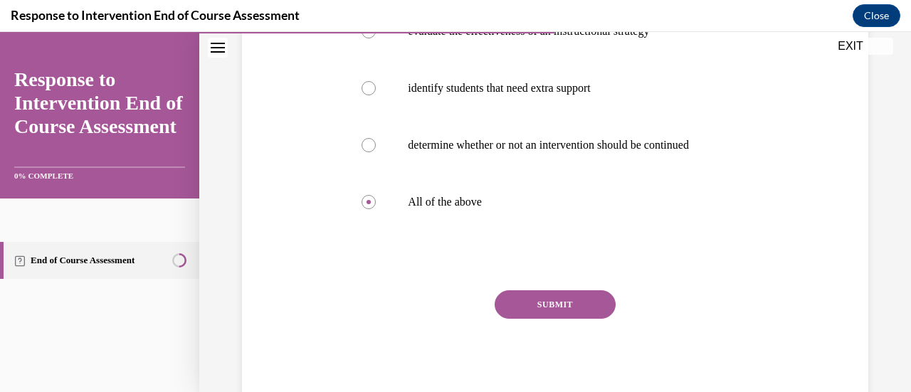
click at [588, 305] on button "SUBMIT" at bounding box center [555, 304] width 121 height 28
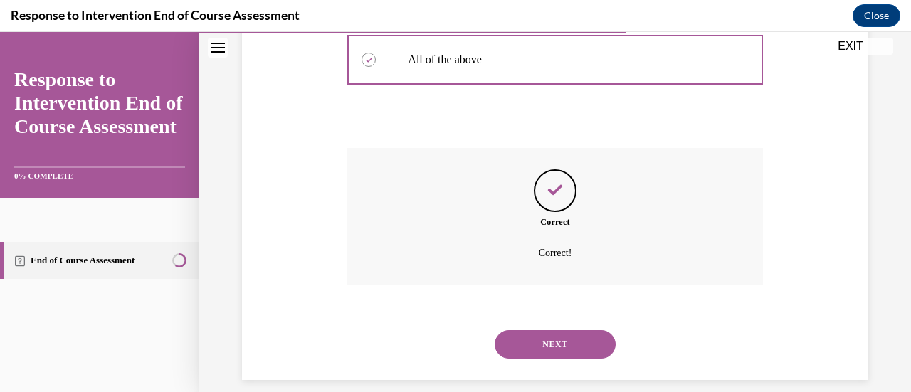
scroll to position [534, 0]
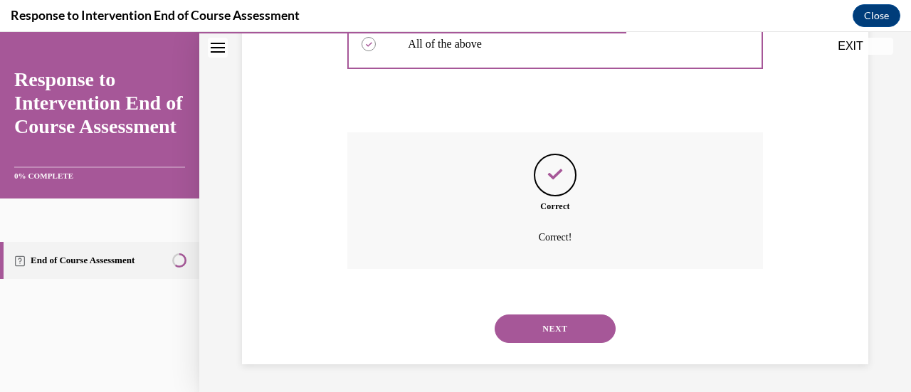
click at [539, 331] on button "NEXT" at bounding box center [555, 329] width 121 height 28
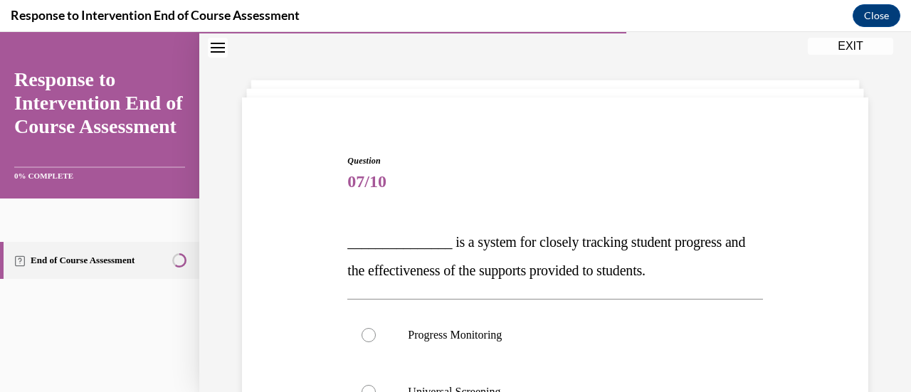
scroll to position [115, 0]
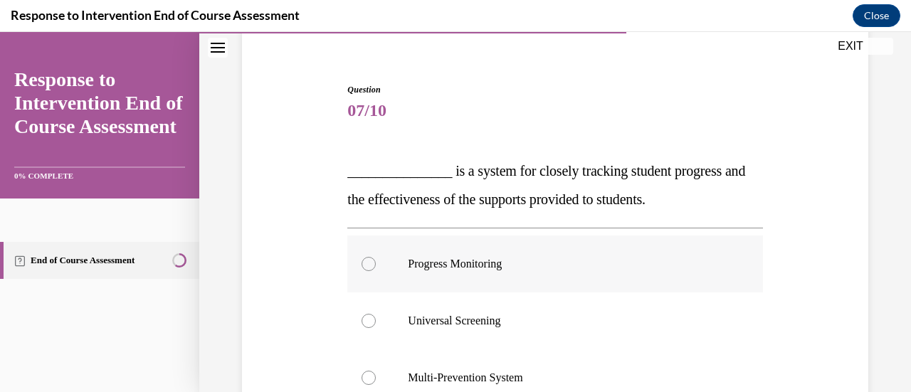
click at [598, 263] on p "Progress Monitoring" at bounding box center [567, 264] width 319 height 14
click at [376, 263] on input "Progress Monitoring" at bounding box center [368, 264] width 14 height 14
radio input "true"
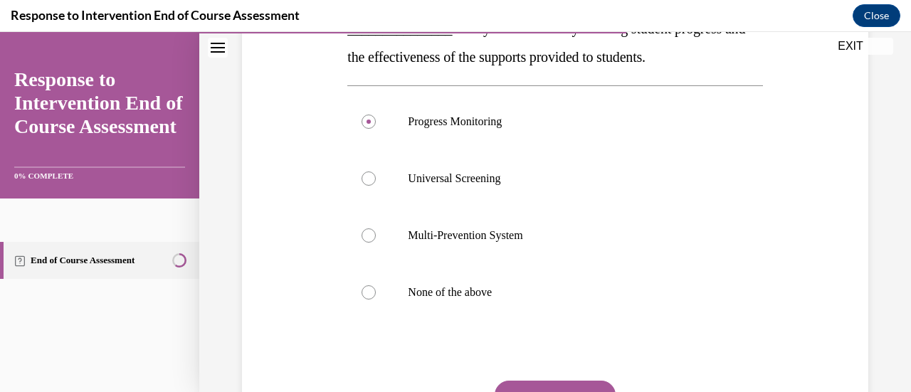
click at [545, 384] on button "SUBMIT" at bounding box center [555, 395] width 121 height 28
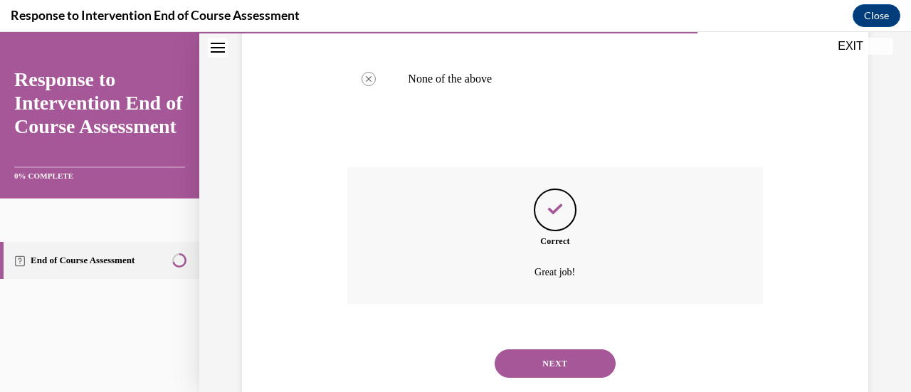
click at [546, 372] on button "NEXT" at bounding box center [555, 363] width 121 height 28
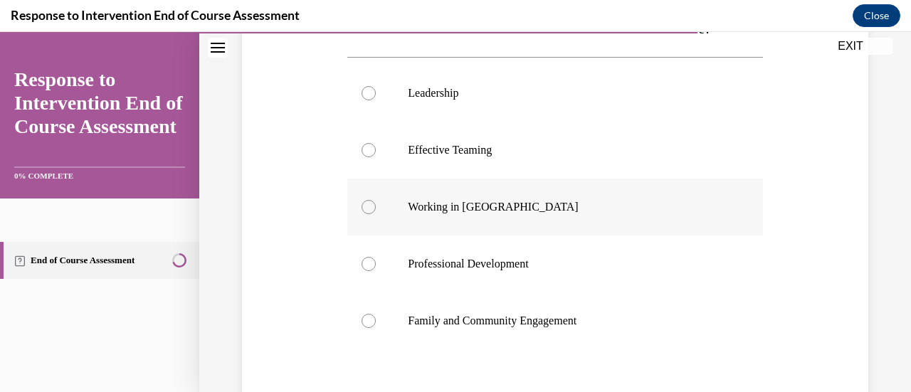
click at [504, 201] on p "Working in Silos" at bounding box center [567, 207] width 319 height 14
click at [376, 201] on input "Working in Silos" at bounding box center [368, 207] width 14 height 14
radio input "true"
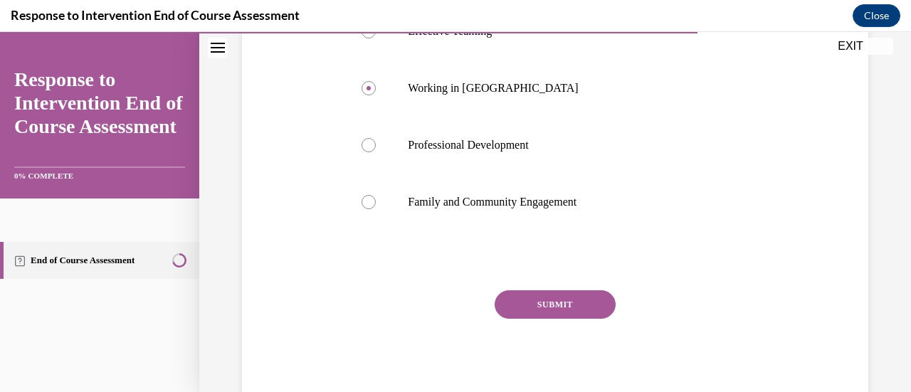
click at [524, 308] on button "SUBMIT" at bounding box center [555, 304] width 121 height 28
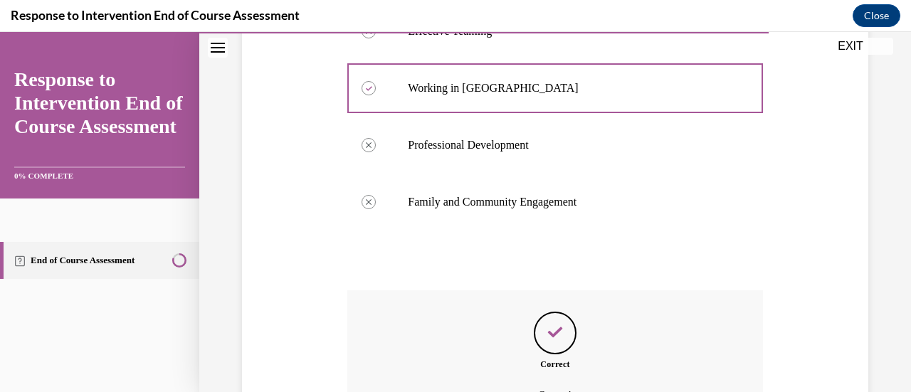
scroll to position [518, 0]
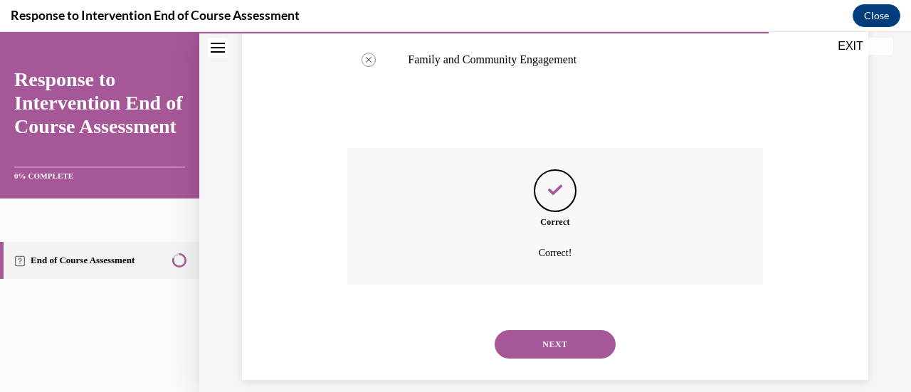
click at [545, 344] on button "NEXT" at bounding box center [555, 344] width 121 height 28
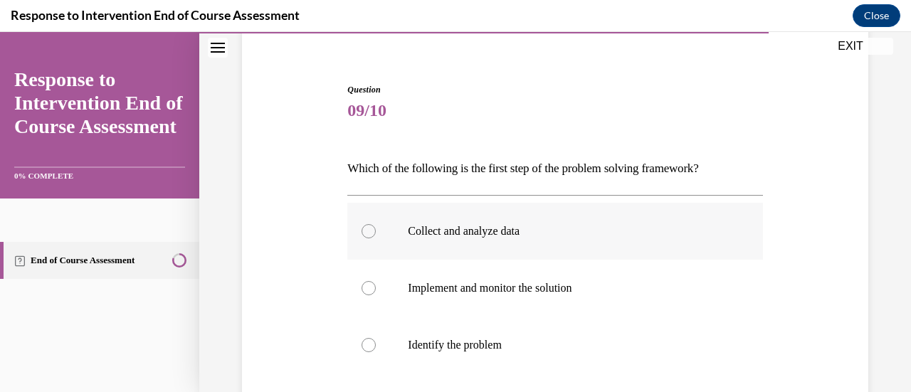
scroll to position [186, 0]
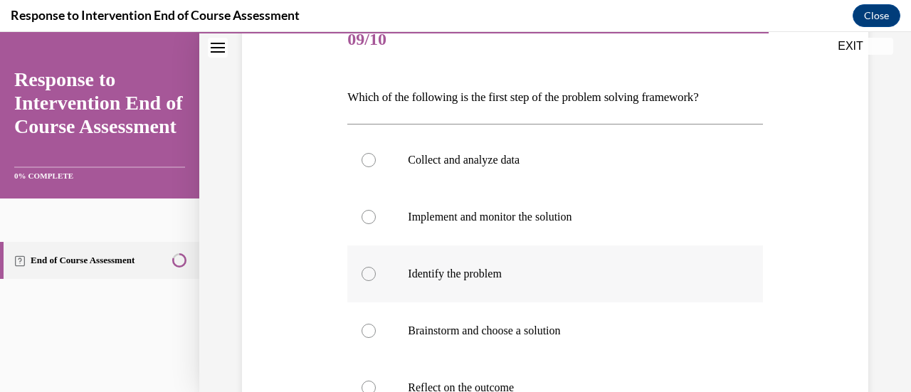
click at [501, 271] on p "Identify the problem" at bounding box center [567, 274] width 319 height 14
click at [376, 271] on input "Identify the problem" at bounding box center [368, 274] width 14 height 14
radio input "true"
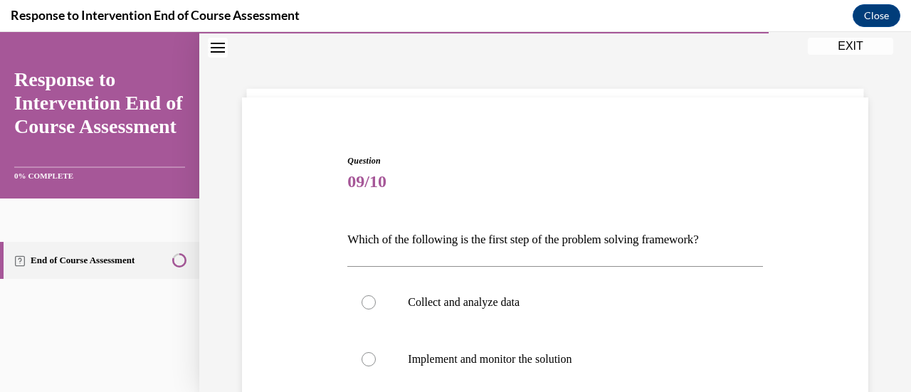
scroll to position [371, 0]
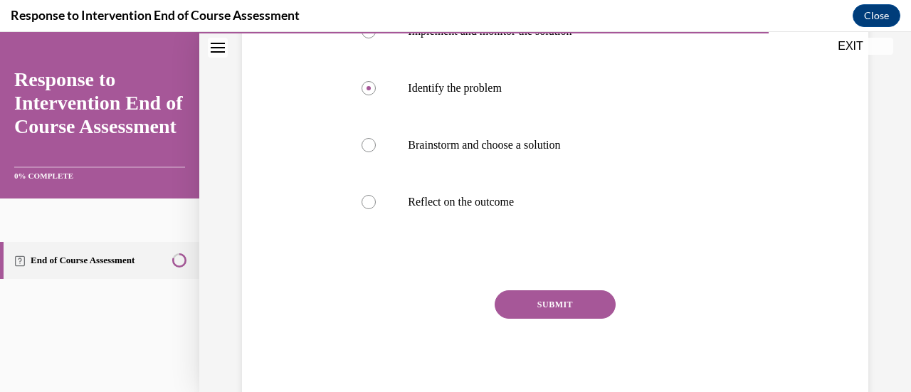
click at [505, 297] on button "SUBMIT" at bounding box center [555, 304] width 121 height 28
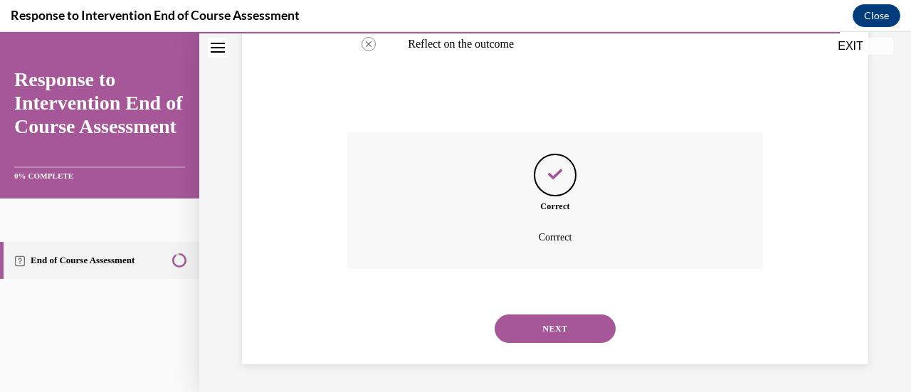
click at [532, 339] on button "NEXT" at bounding box center [555, 329] width 121 height 28
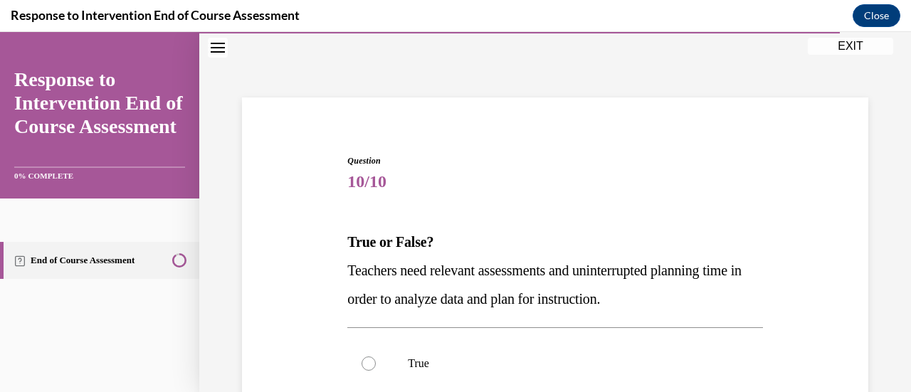
scroll to position [186, 0]
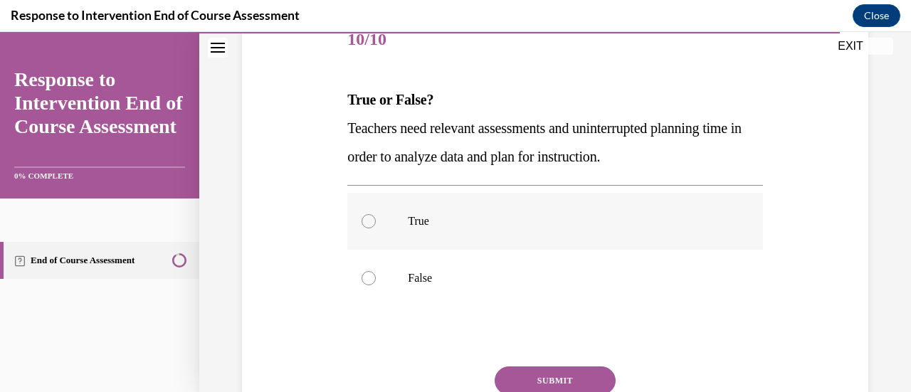
click at [538, 244] on label "True" at bounding box center [554, 221] width 415 height 57
click at [376, 228] on input "True" at bounding box center [368, 221] width 14 height 14
radio input "true"
click at [519, 372] on button "SUBMIT" at bounding box center [555, 380] width 121 height 28
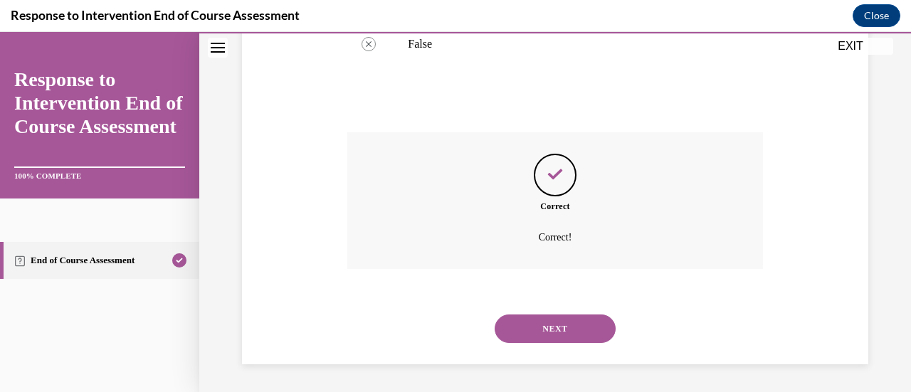
click at [556, 331] on button "NEXT" at bounding box center [555, 329] width 121 height 28
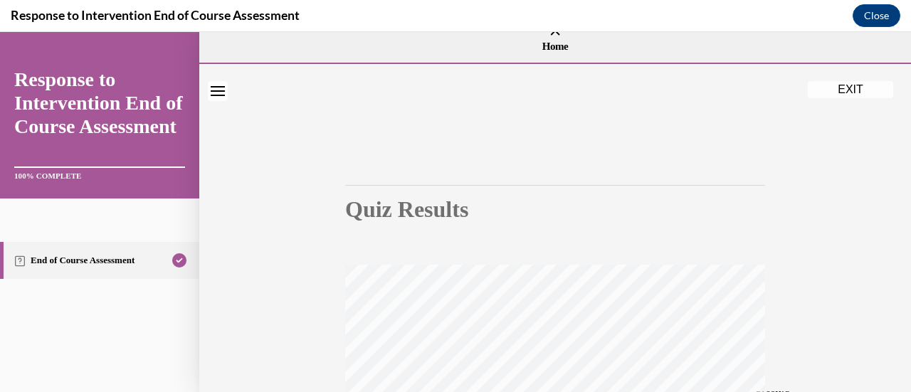
scroll to position [0, 0]
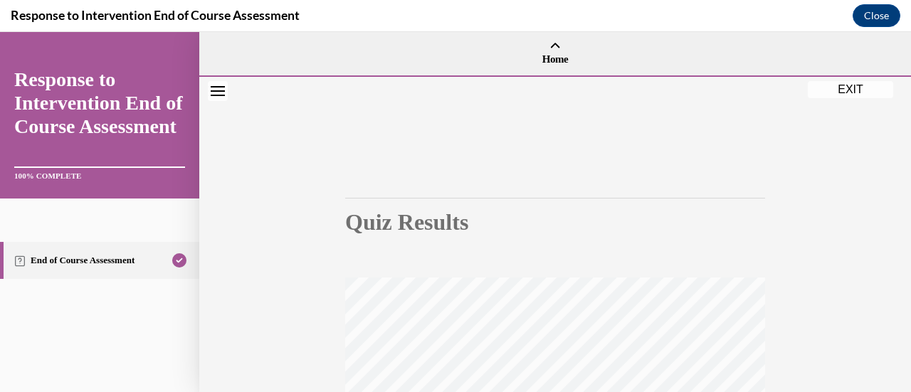
click at [811, 96] on button "EXIT" at bounding box center [850, 89] width 85 height 17
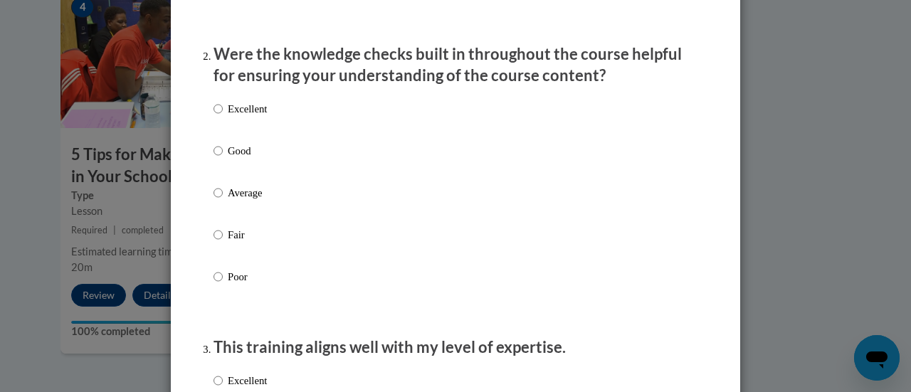
scroll to position [142, 0]
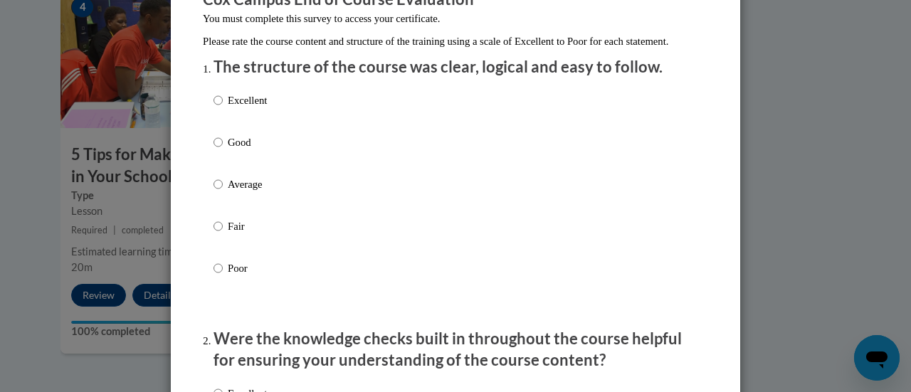
drag, startPoint x: 401, startPoint y: 110, endPoint x: 394, endPoint y: 123, distance: 14.7
click at [401, 110] on div "Excellent Good Average Fair Poor" at bounding box center [455, 201] width 484 height 232
click at [311, 206] on div "Excellent Good Average Fair Poor" at bounding box center [455, 201] width 484 height 232
click at [213, 192] on input "Average" at bounding box center [217, 184] width 9 height 16
radio input "true"
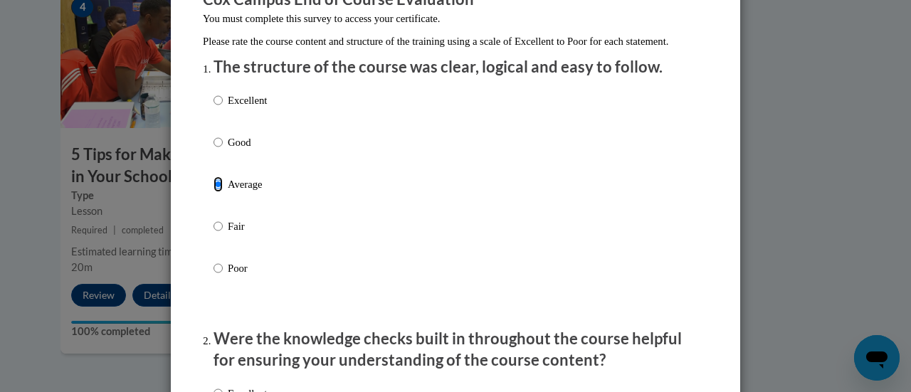
scroll to position [427, 0]
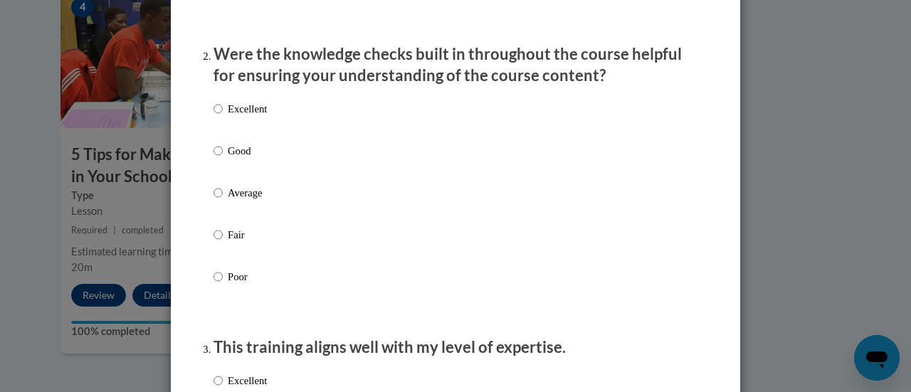
click at [240, 201] on p "Average" at bounding box center [247, 193] width 39 height 16
click at [223, 201] on input "Average" at bounding box center [217, 193] width 9 height 16
radio input "true"
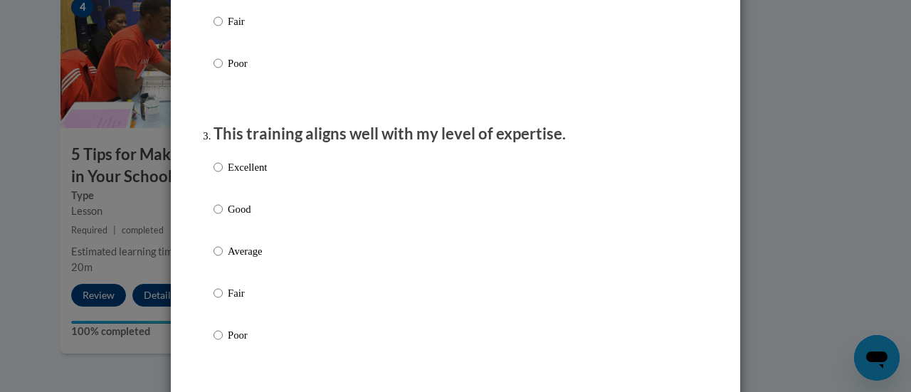
click at [228, 259] on p "Average" at bounding box center [247, 251] width 39 height 16
click at [223, 259] on input "Average" at bounding box center [217, 251] width 9 height 16
radio input "true"
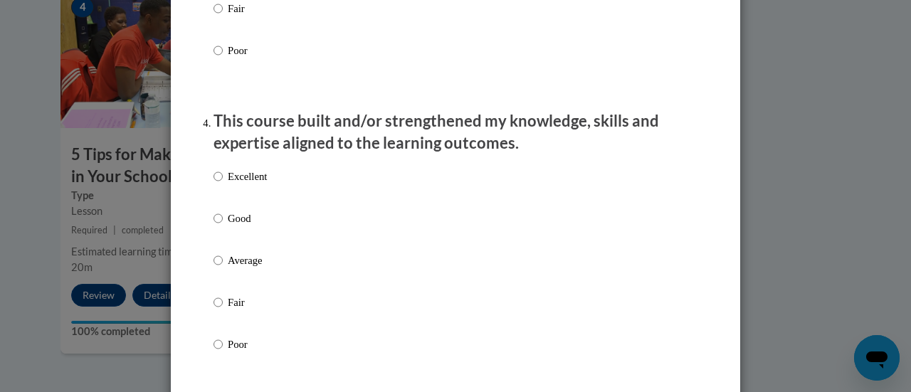
click at [229, 268] on p "Average" at bounding box center [247, 261] width 39 height 16
click at [223, 268] on input "Average" at bounding box center [217, 261] width 9 height 16
radio input "true"
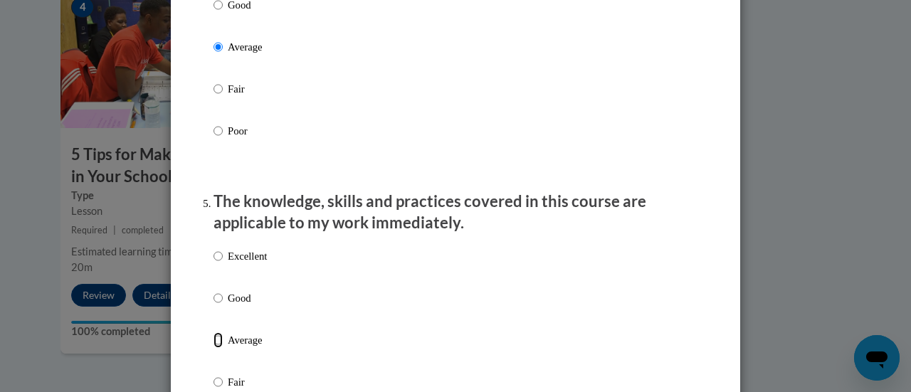
click at [213, 348] on input "Average" at bounding box center [217, 340] width 9 height 16
radio input "true"
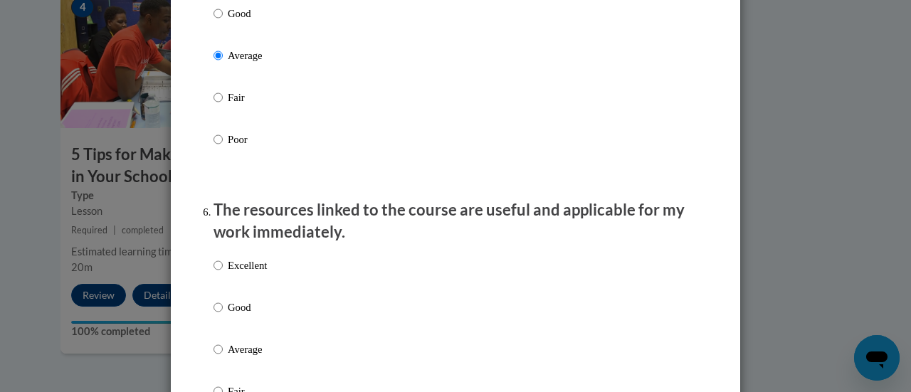
drag, startPoint x: 207, startPoint y: 359, endPoint x: 222, endPoint y: 345, distance: 20.6
click at [206, 359] on ol "The structure of the course was clear, logical and easy to follow. Excellent Go…" at bounding box center [455, 127] width 505 height 2705
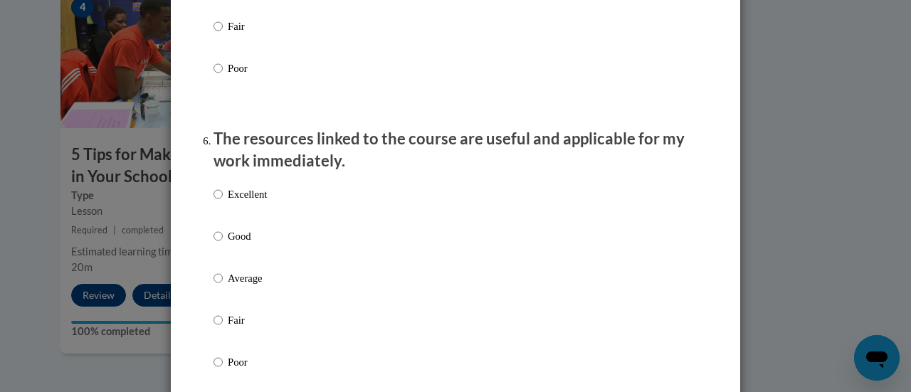
click at [229, 286] on p "Average" at bounding box center [247, 278] width 39 height 16
click at [223, 286] on input "Average" at bounding box center [217, 278] width 9 height 16
radio input "true"
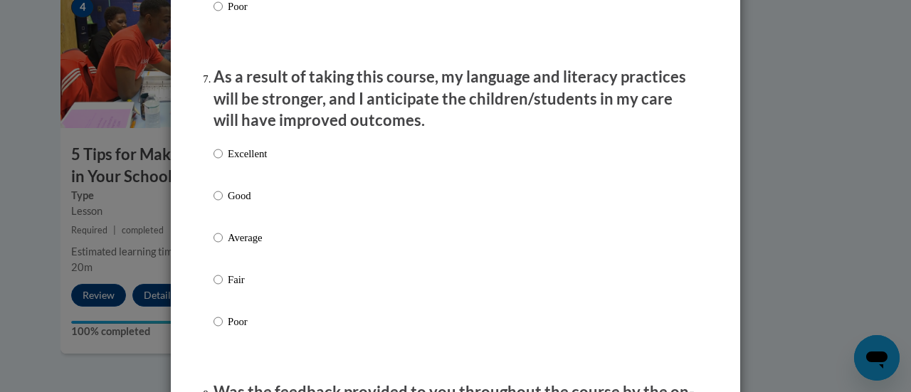
drag, startPoint x: 228, startPoint y: 247, endPoint x: 238, endPoint y: 263, distance: 19.2
click at [229, 245] on p "Average" at bounding box center [247, 238] width 39 height 16
click at [223, 245] on input "Average" at bounding box center [217, 238] width 9 height 16
radio input "true"
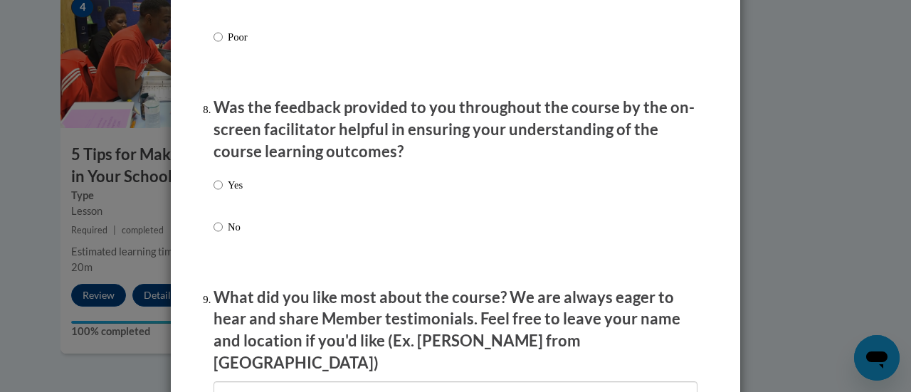
click at [231, 162] on p "Was the feedback provided to you throughout the course by the on-screen facilit…" at bounding box center [455, 129] width 484 height 65
click at [229, 186] on div "Yes No" at bounding box center [227, 217] width 29 height 95
click at [218, 196] on label "Yes" at bounding box center [227, 196] width 29 height 38
click at [218, 193] on input "Yes" at bounding box center [217, 185] width 9 height 16
radio input "true"
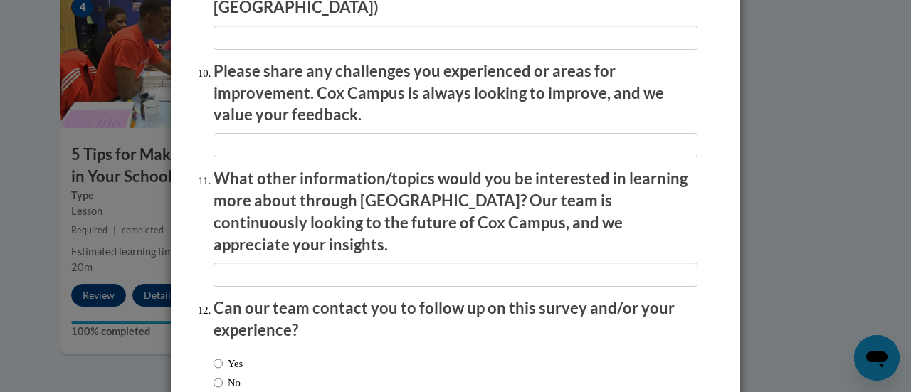
scroll to position [2567, 0]
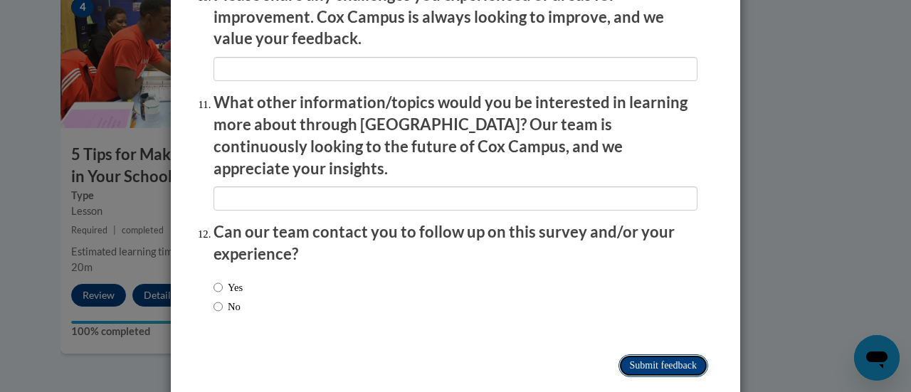
click at [635, 354] on input "Submit feedback" at bounding box center [663, 365] width 90 height 23
